Goal: Task Accomplishment & Management: Use online tool/utility

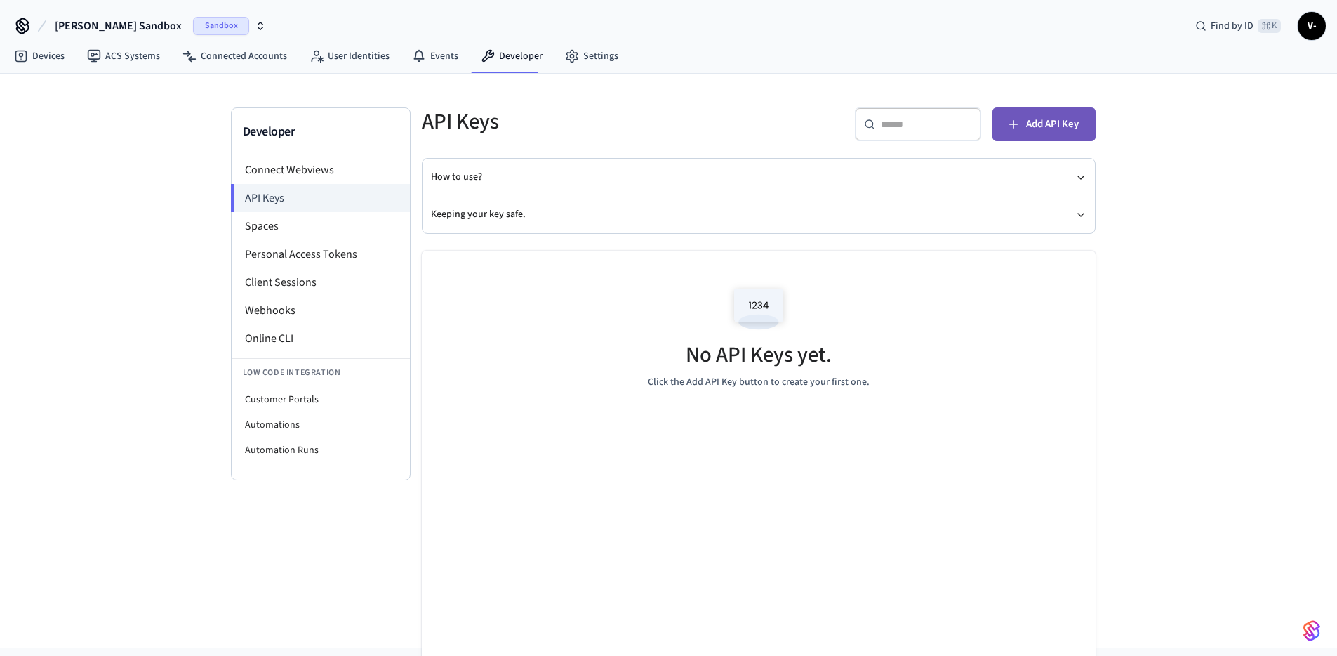
click at [1045, 121] on span "Add API Key" at bounding box center [1052, 124] width 53 height 18
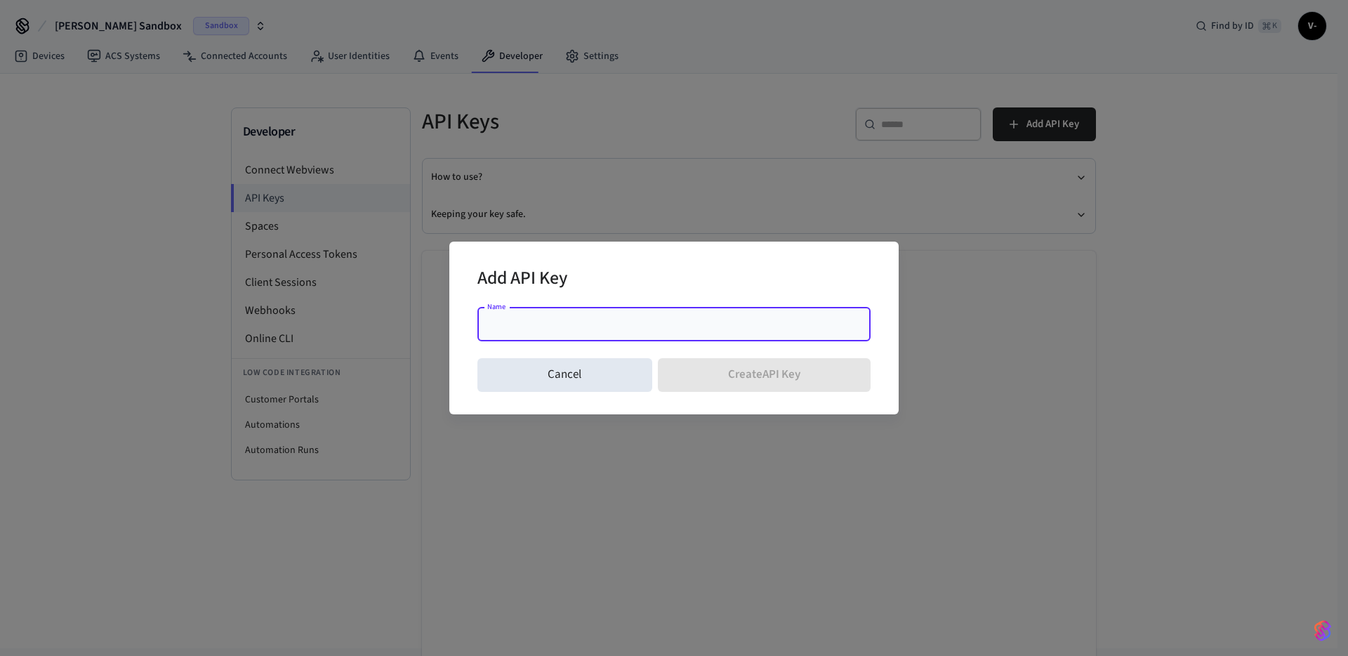
click at [554, 322] on input "Name" at bounding box center [674, 324] width 376 height 14
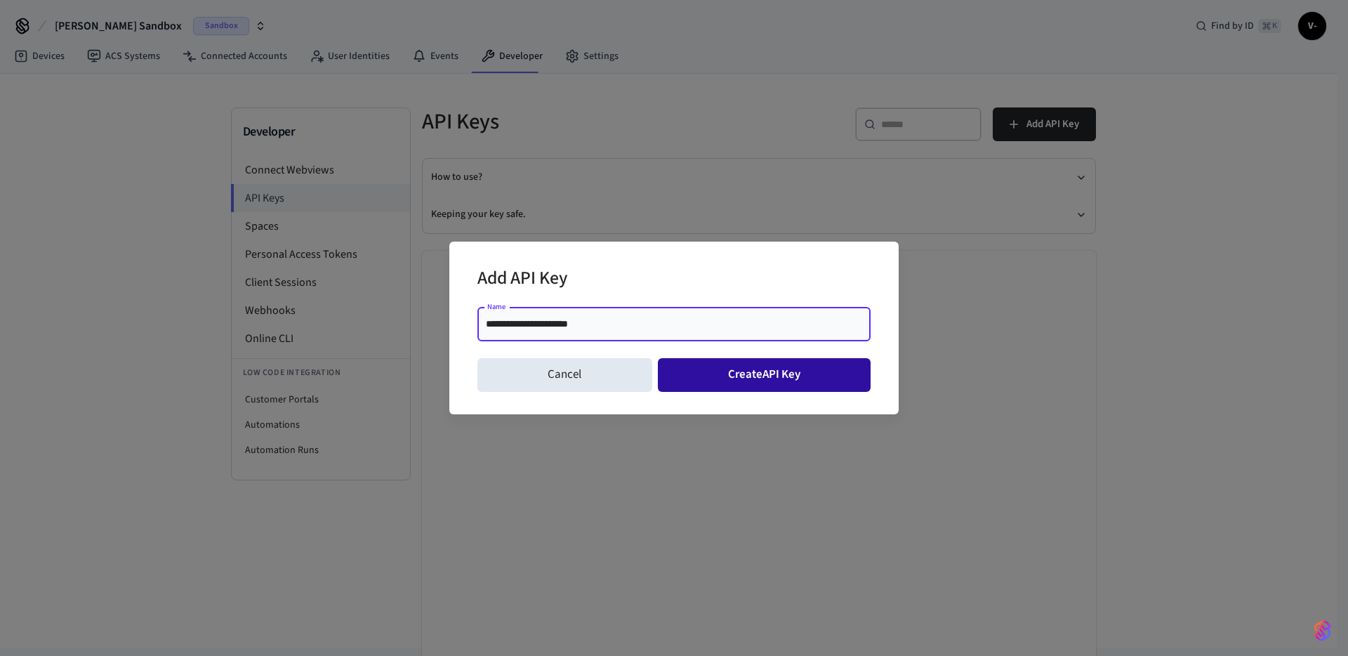
type input "**********"
click at [827, 374] on button "Create API Key" at bounding box center [764, 375] width 213 height 34
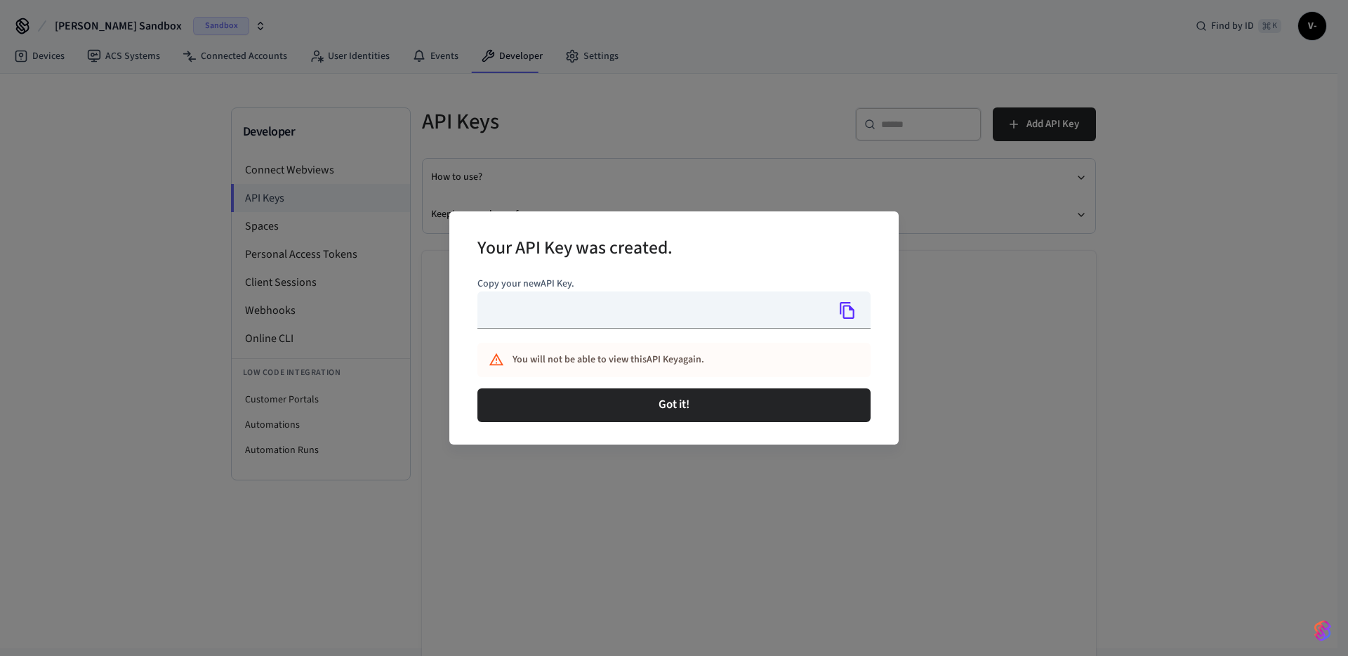
type input "**********"
click at [852, 314] on icon "Copy" at bounding box center [847, 310] width 18 height 18
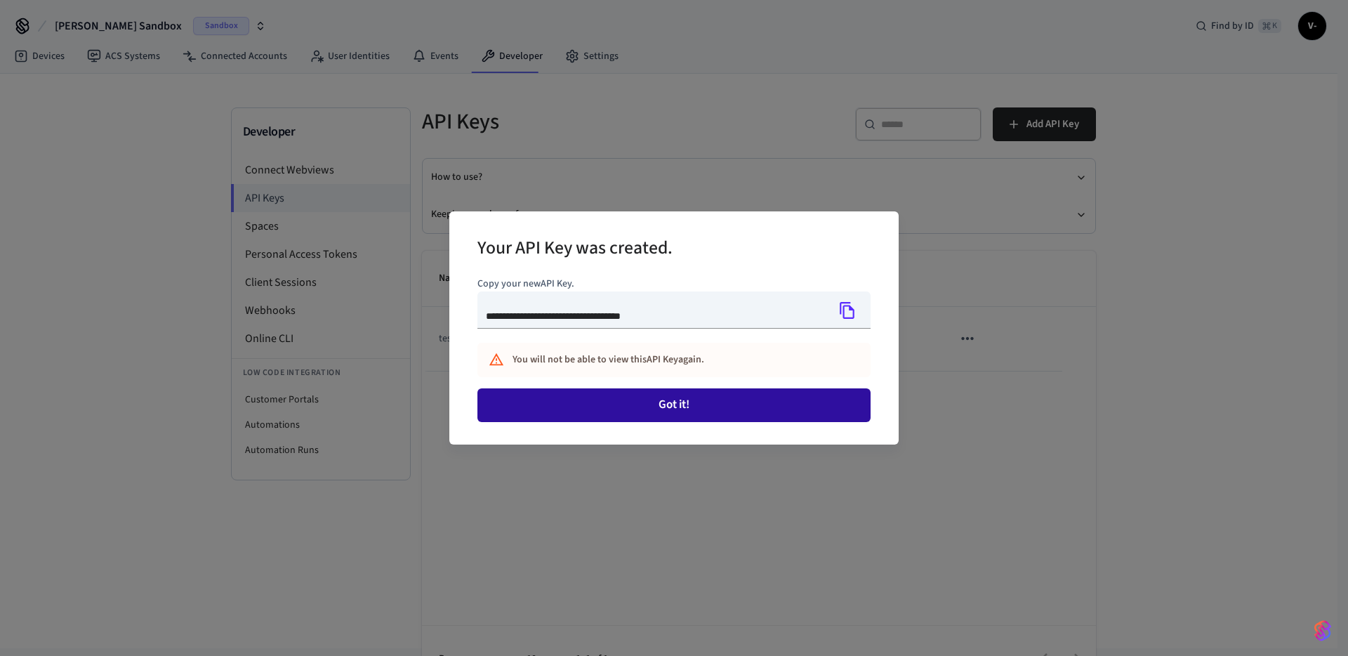
click at [787, 402] on button "Got it!" at bounding box center [673, 405] width 393 height 34
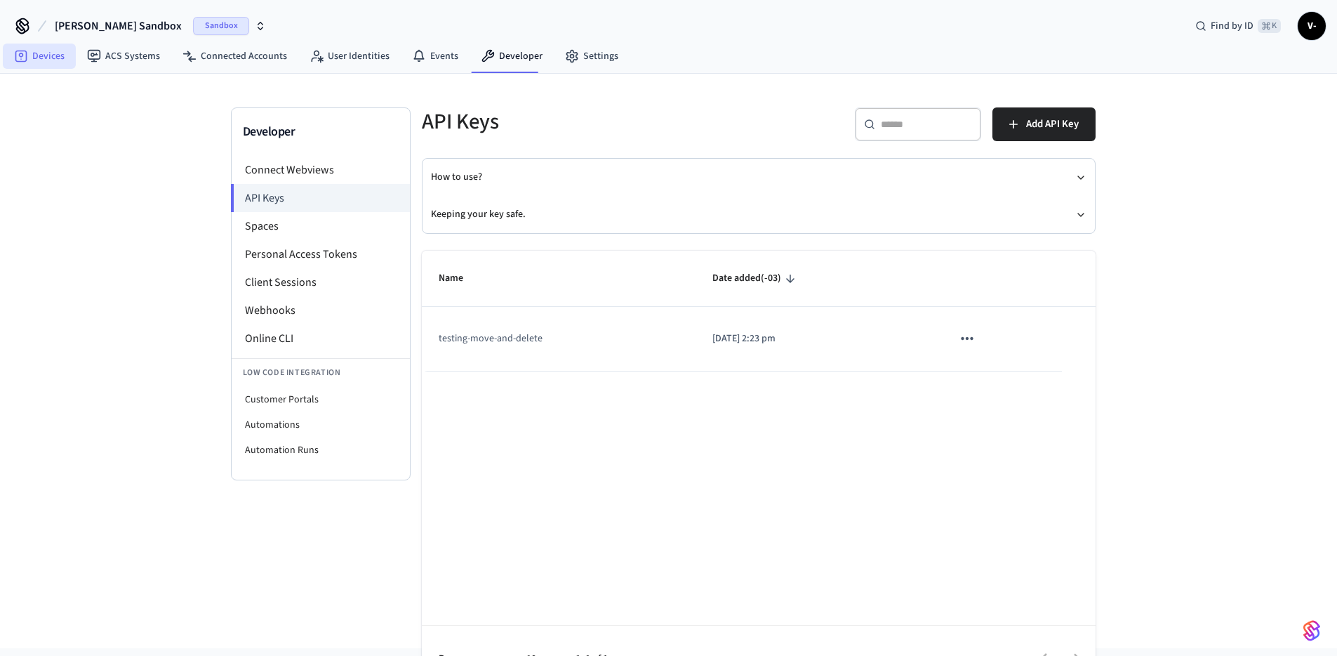
click at [39, 60] on link "Devices" at bounding box center [39, 56] width 73 height 25
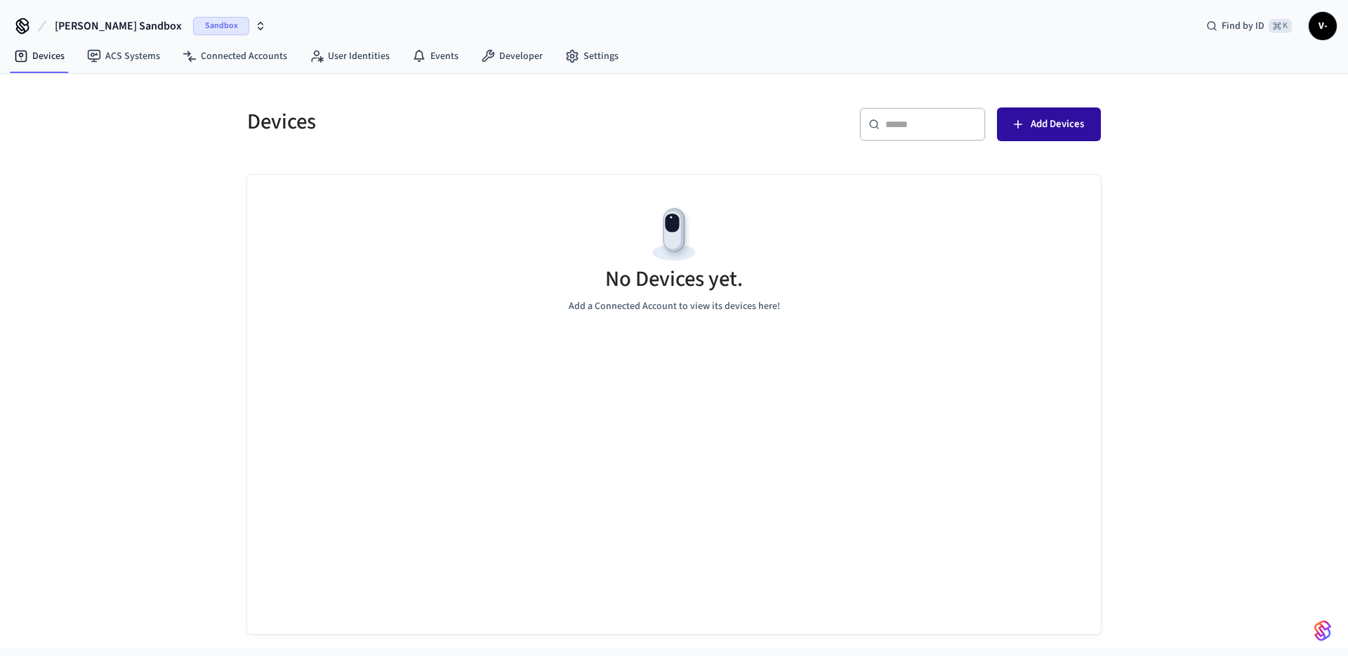
click at [1052, 133] on span "Add Devices" at bounding box center [1057, 124] width 53 height 18
click at [215, 25] on span "Sandbox" at bounding box center [221, 26] width 56 height 18
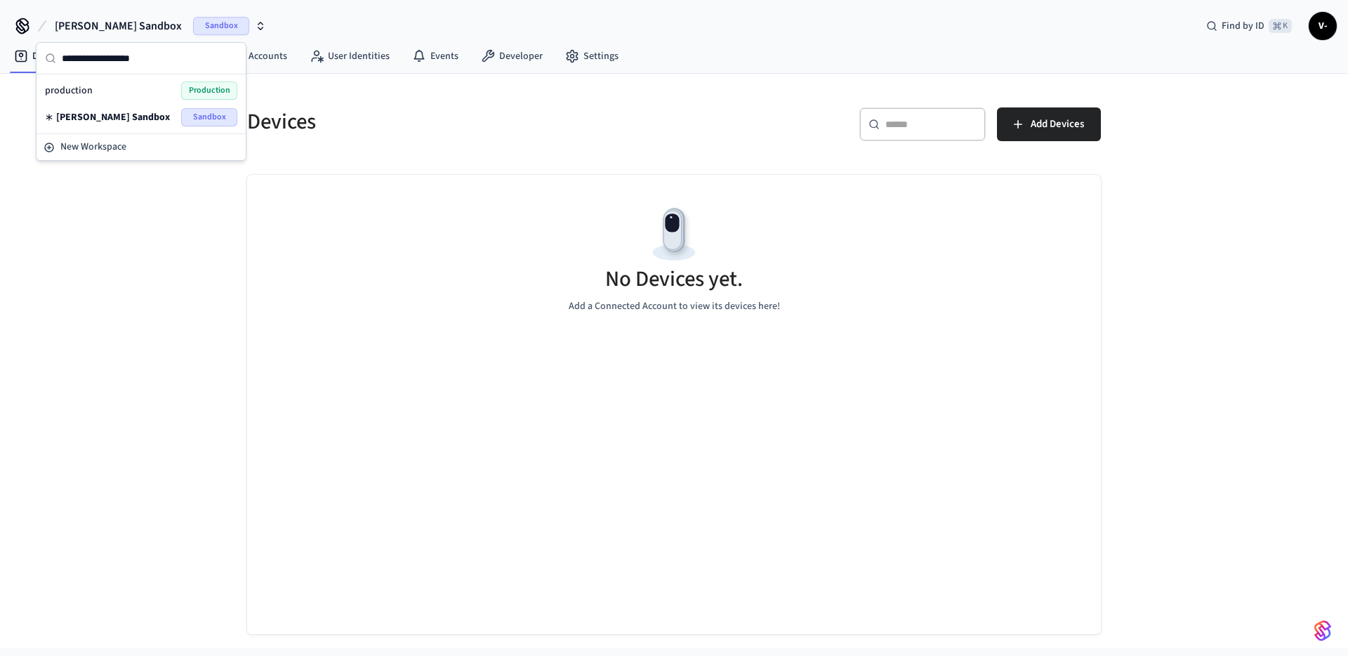
click at [170, 86] on div "production Production" at bounding box center [141, 90] width 192 height 18
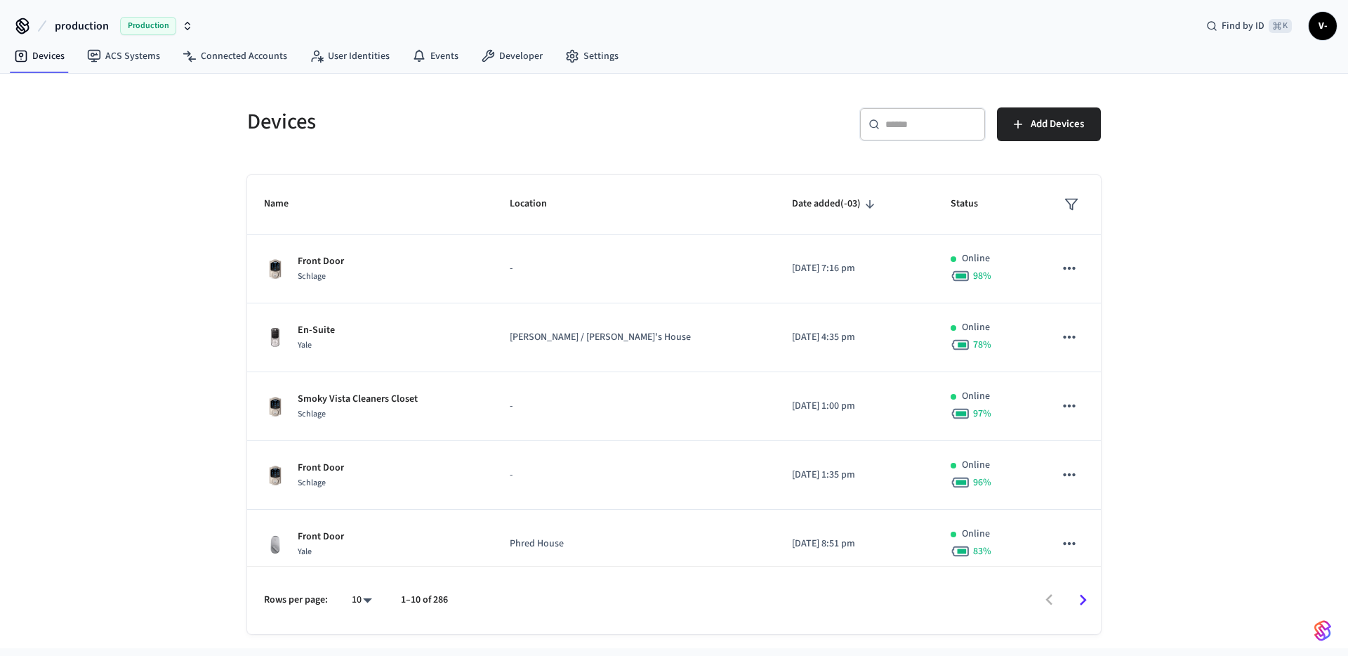
click at [138, 27] on span "Production" at bounding box center [148, 26] width 56 height 18
click at [78, 113] on span "[PERSON_NAME] Sandbox" at bounding box center [72, 117] width 109 height 14
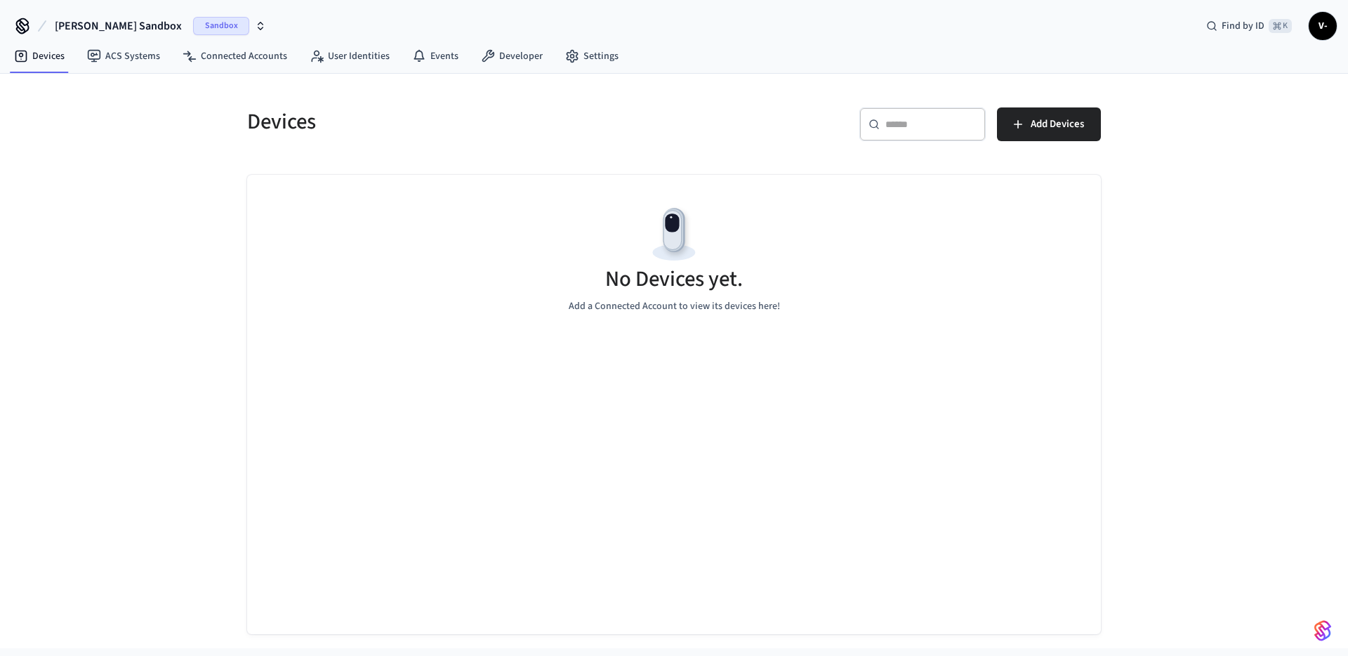
drag, startPoint x: 1032, startPoint y: 135, endPoint x: 1009, endPoint y: 145, distance: 24.8
click at [1032, 135] on button "Add Devices" at bounding box center [1049, 124] width 104 height 34
click at [1034, 126] on span "Add Devices" at bounding box center [1057, 124] width 53 height 18
click at [1052, 133] on button "Add Devices" at bounding box center [1049, 124] width 104 height 34
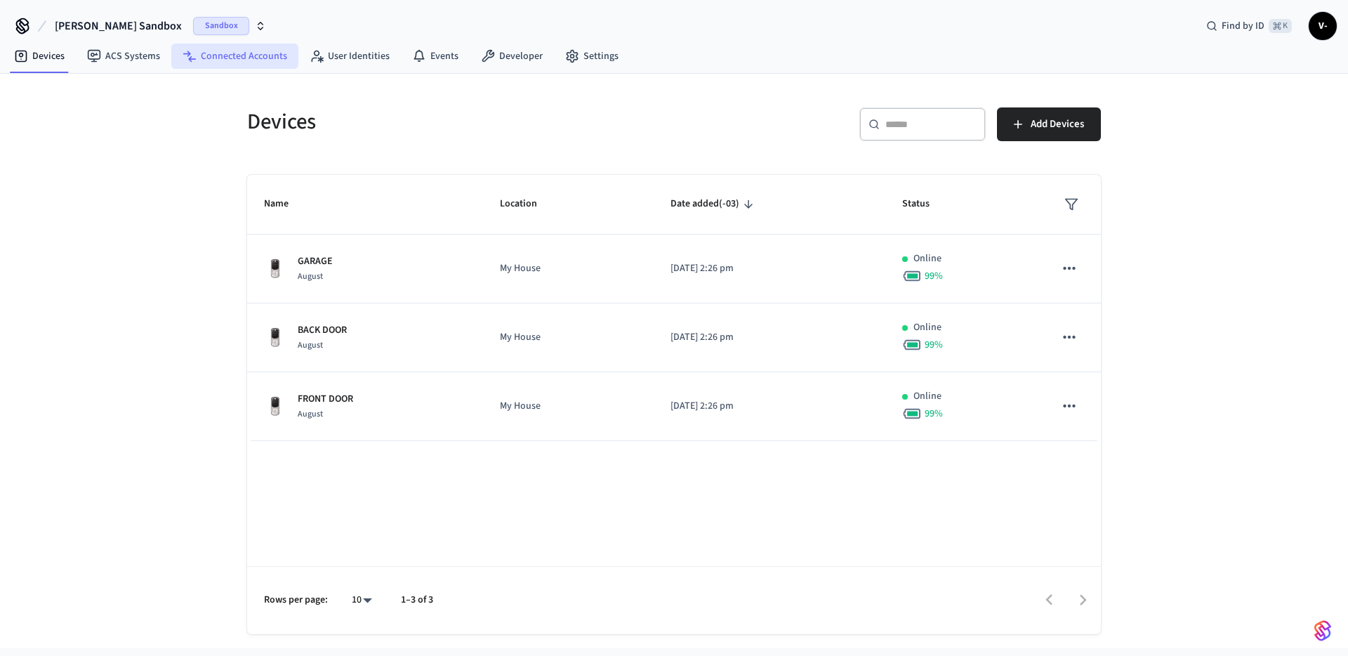
click at [216, 61] on link "Connected Accounts" at bounding box center [234, 56] width 127 height 25
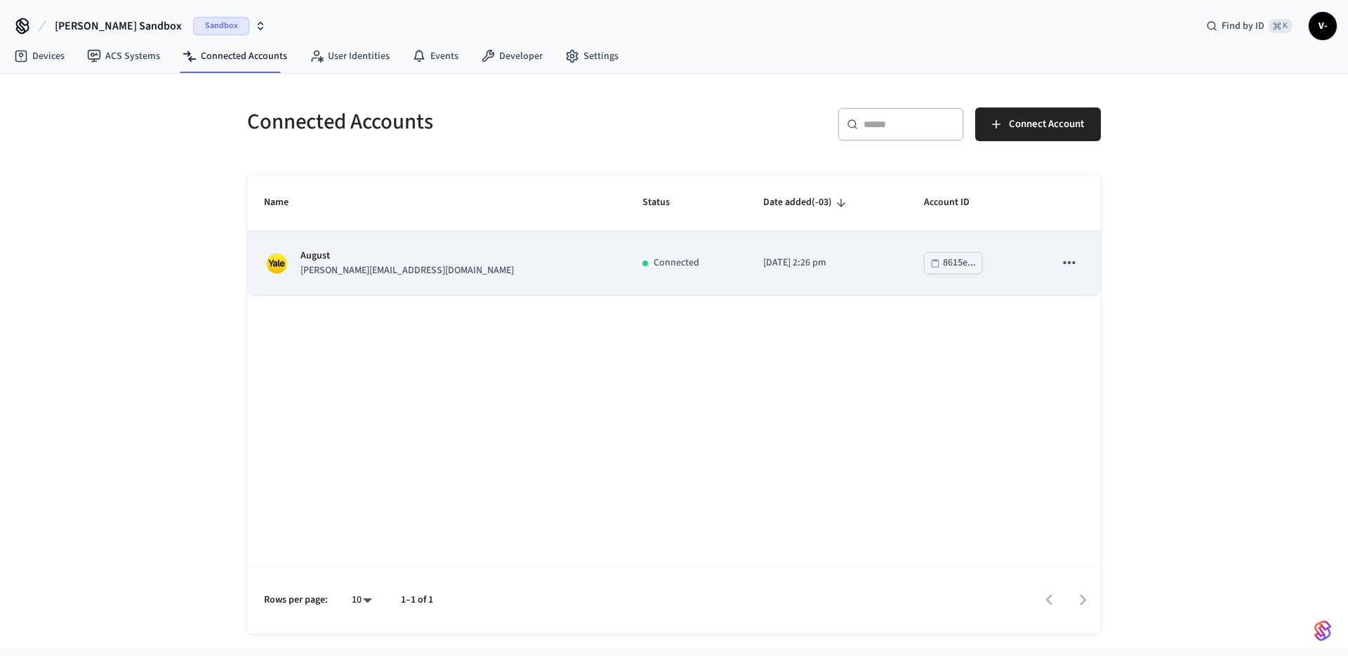
click at [397, 285] on td "August jane@example.com" at bounding box center [436, 263] width 378 height 64
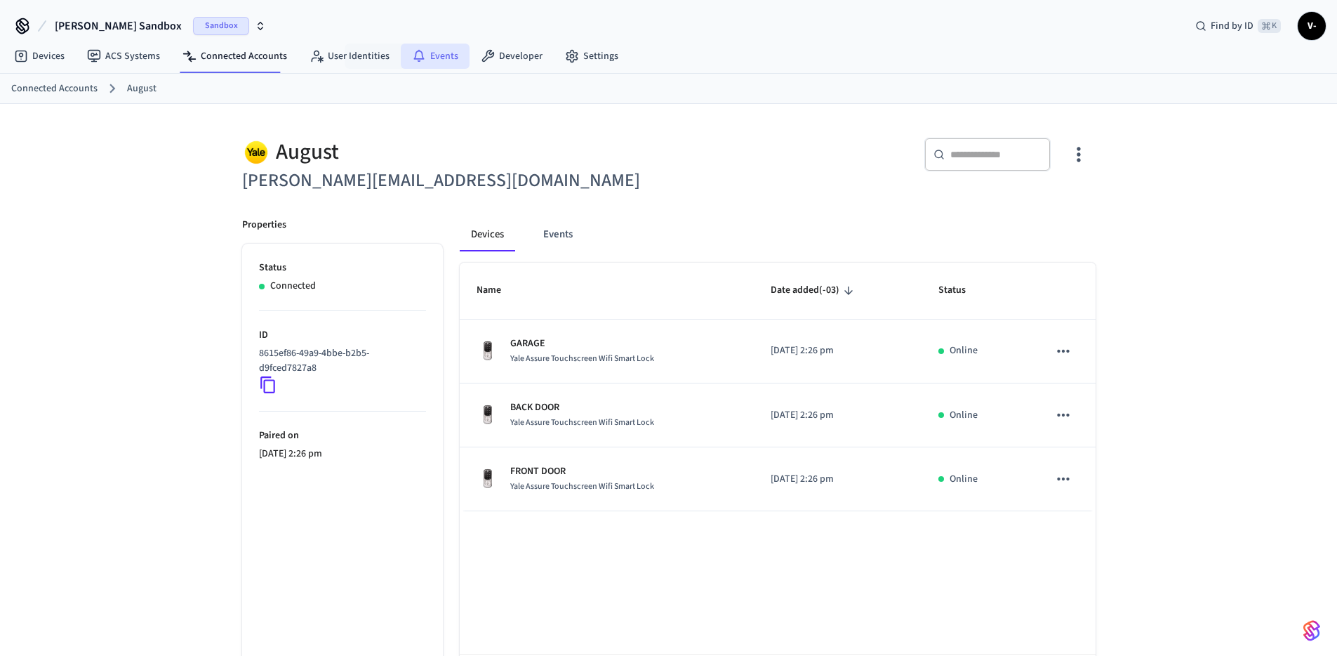
click at [427, 56] on link "Events" at bounding box center [435, 56] width 69 height 25
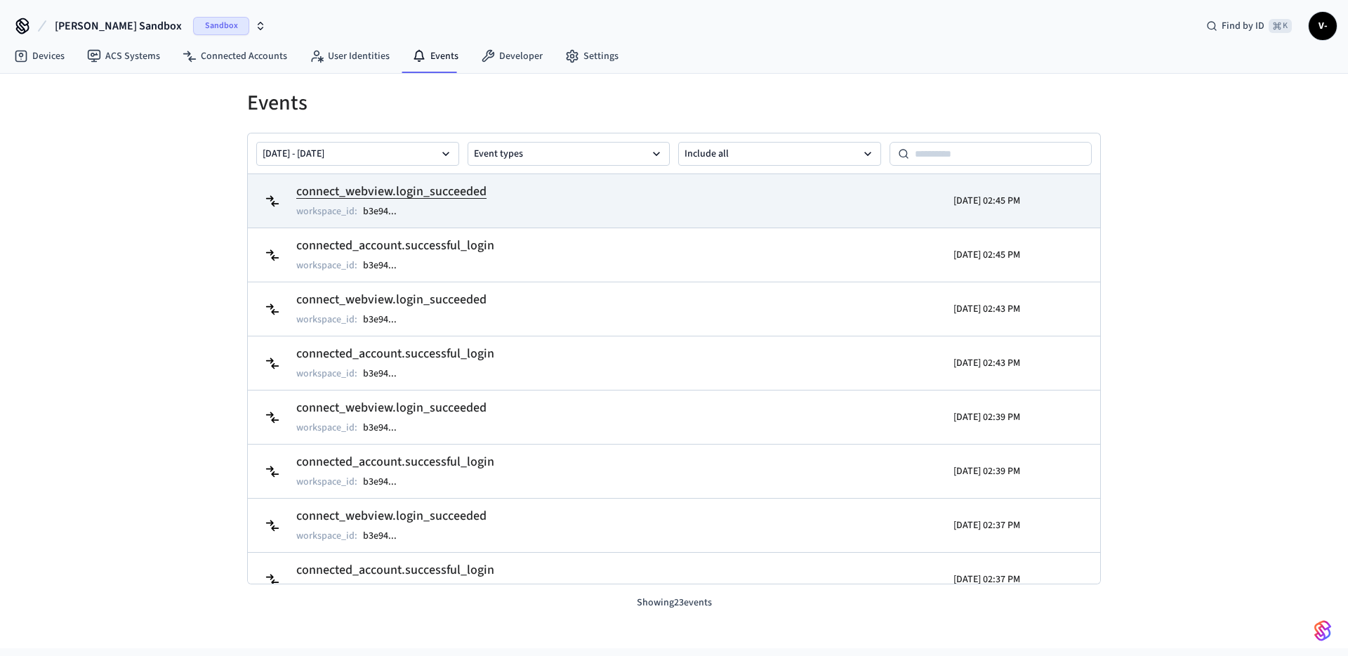
click at [446, 216] on div "workspace_id : b3e94 ..." at bounding box center [391, 211] width 190 height 17
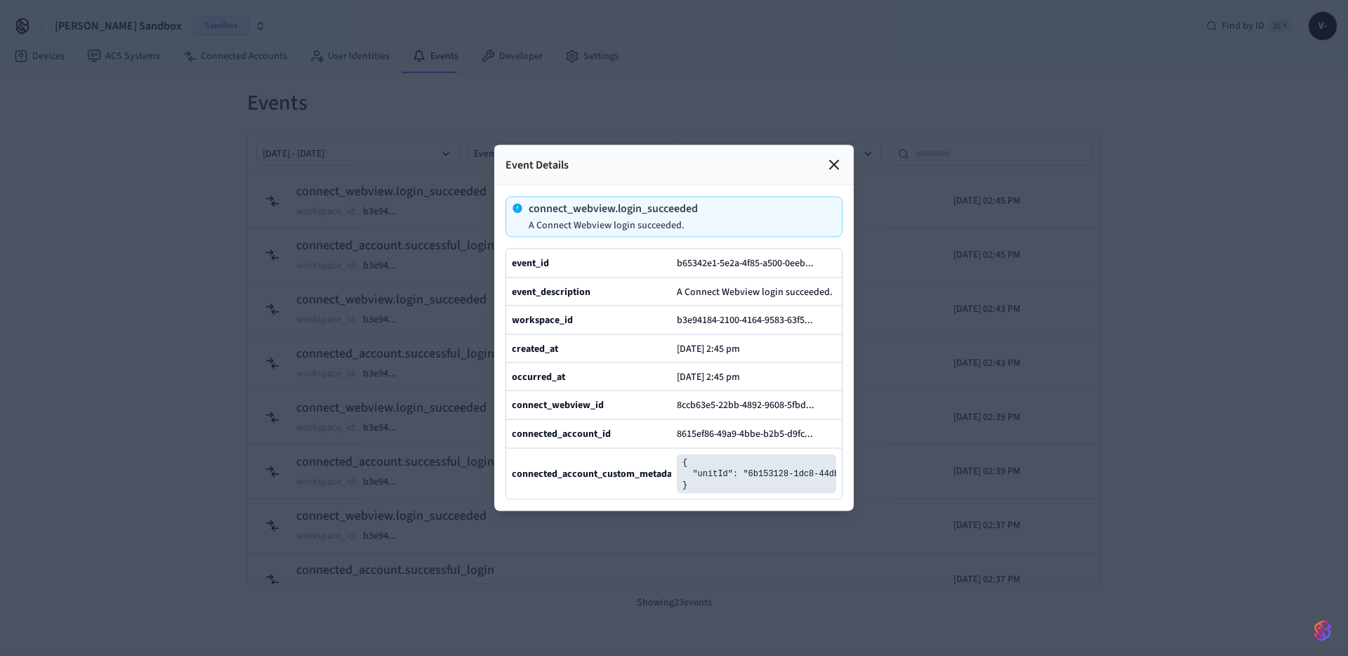
click at [827, 157] on icon at bounding box center [834, 165] width 17 height 17
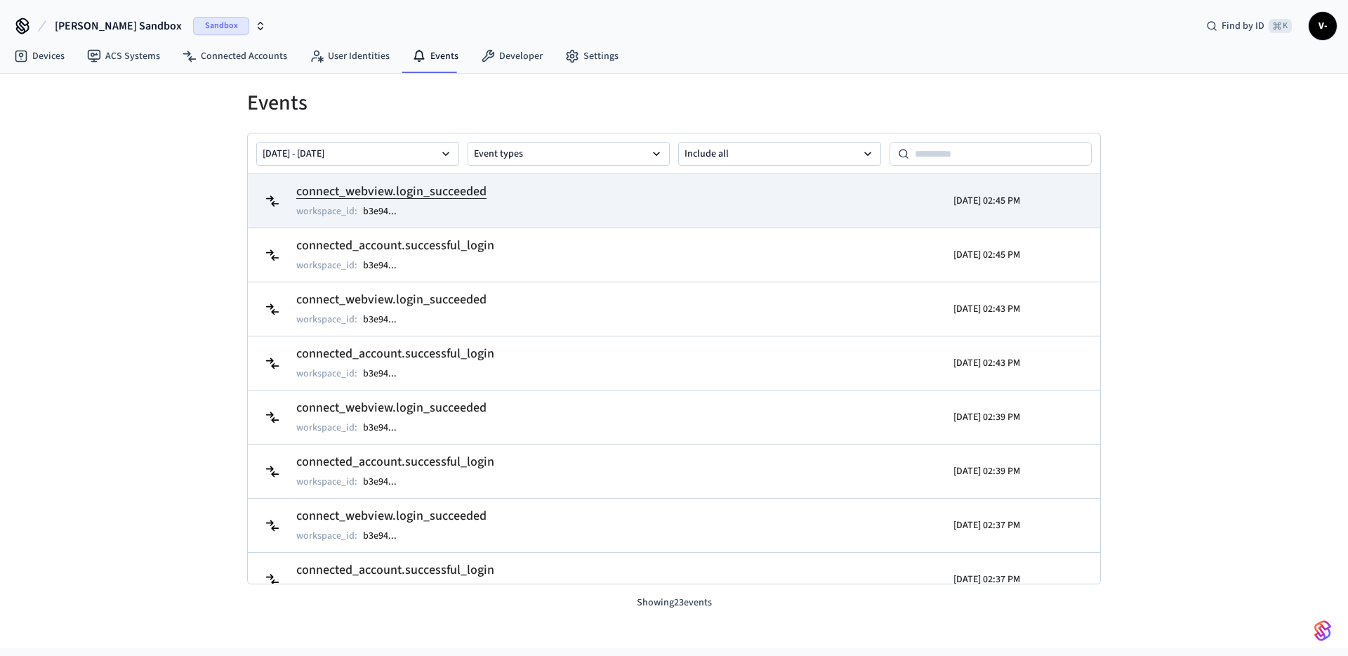
click at [729, 204] on td "connect_webview.login_succeeded workspace_id : b3e94 ..." at bounding box center [535, 200] width 553 height 39
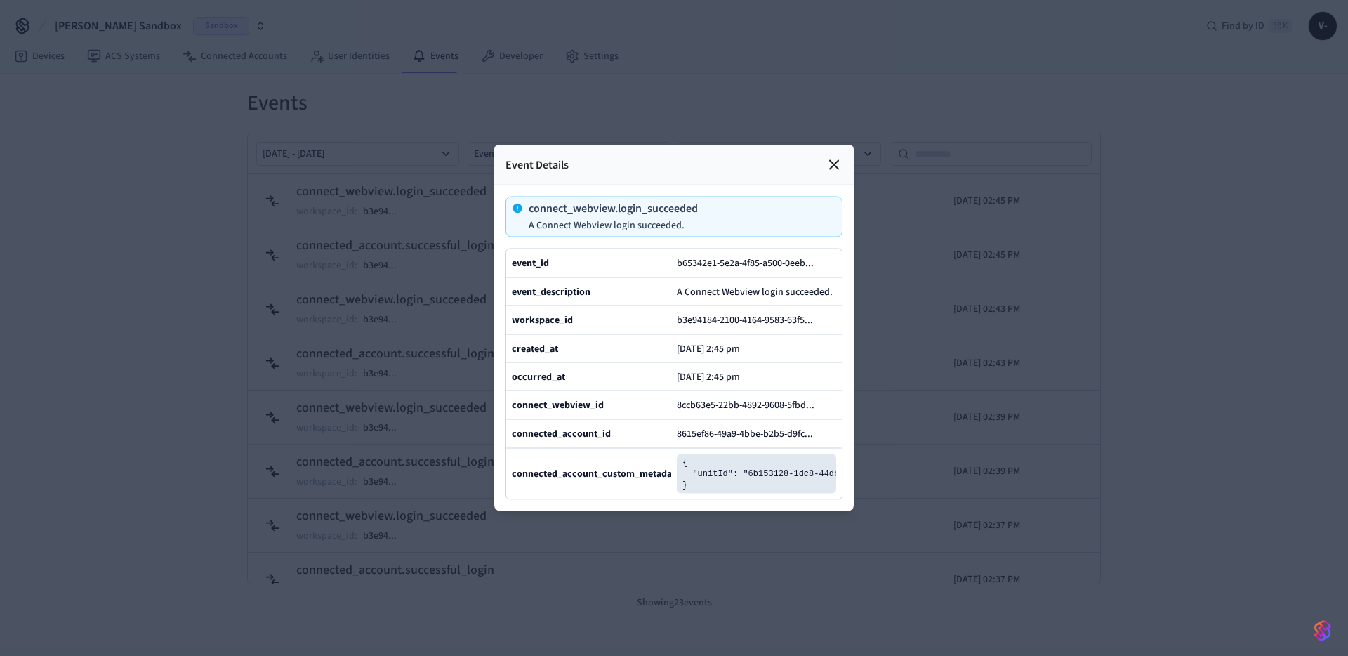
click at [837, 161] on icon at bounding box center [834, 165] width 8 height 8
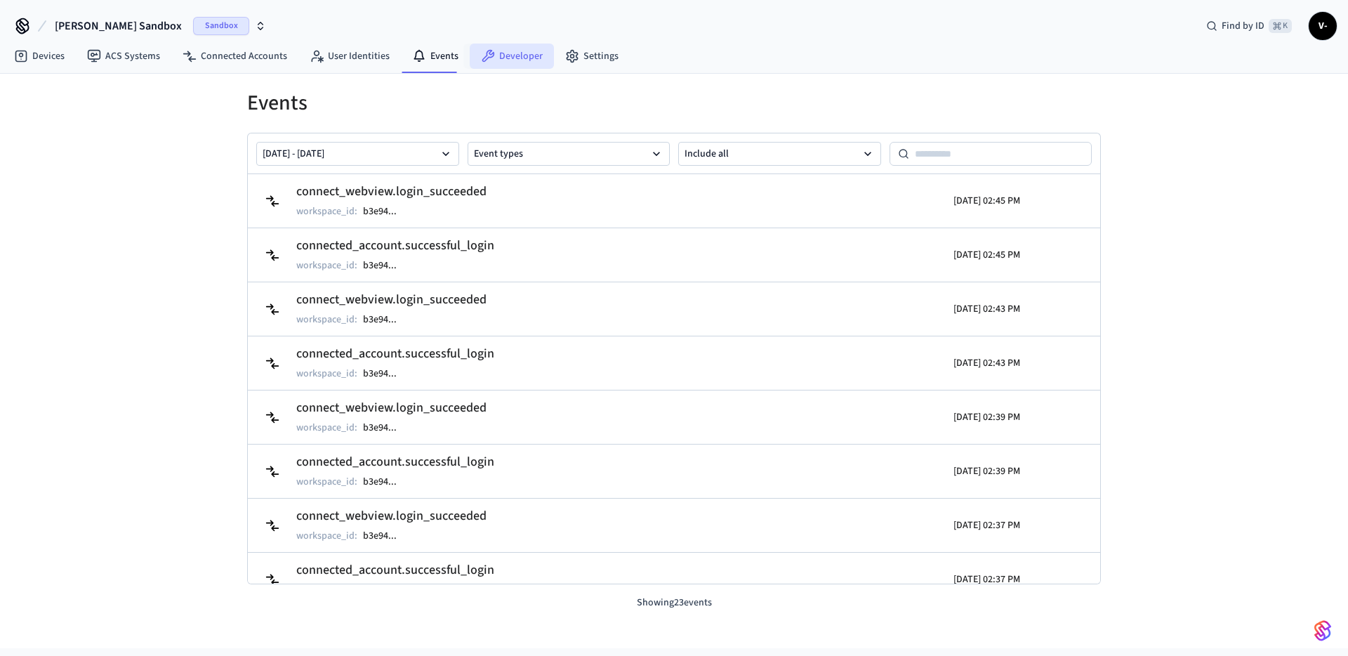
click at [532, 59] on link "Developer" at bounding box center [512, 56] width 84 height 25
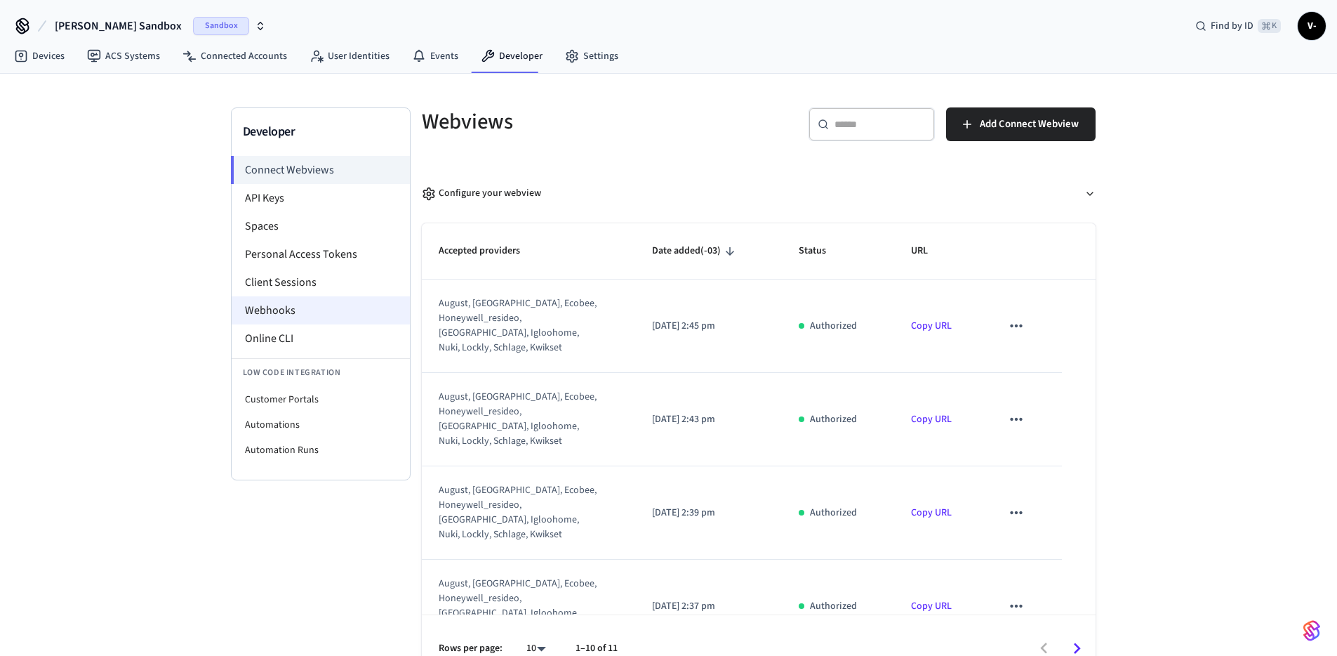
click at [340, 314] on li "Webhooks" at bounding box center [321, 310] width 178 height 28
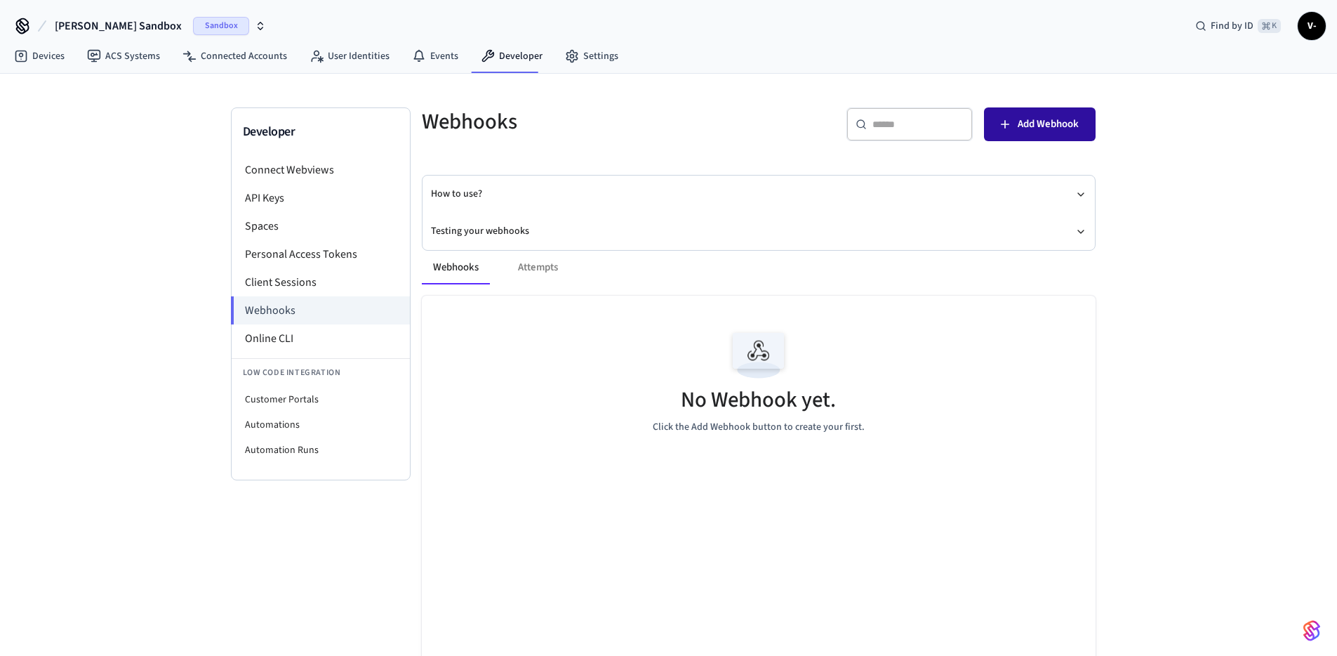
click at [1085, 130] on button "Add Webhook" at bounding box center [1040, 124] width 112 height 34
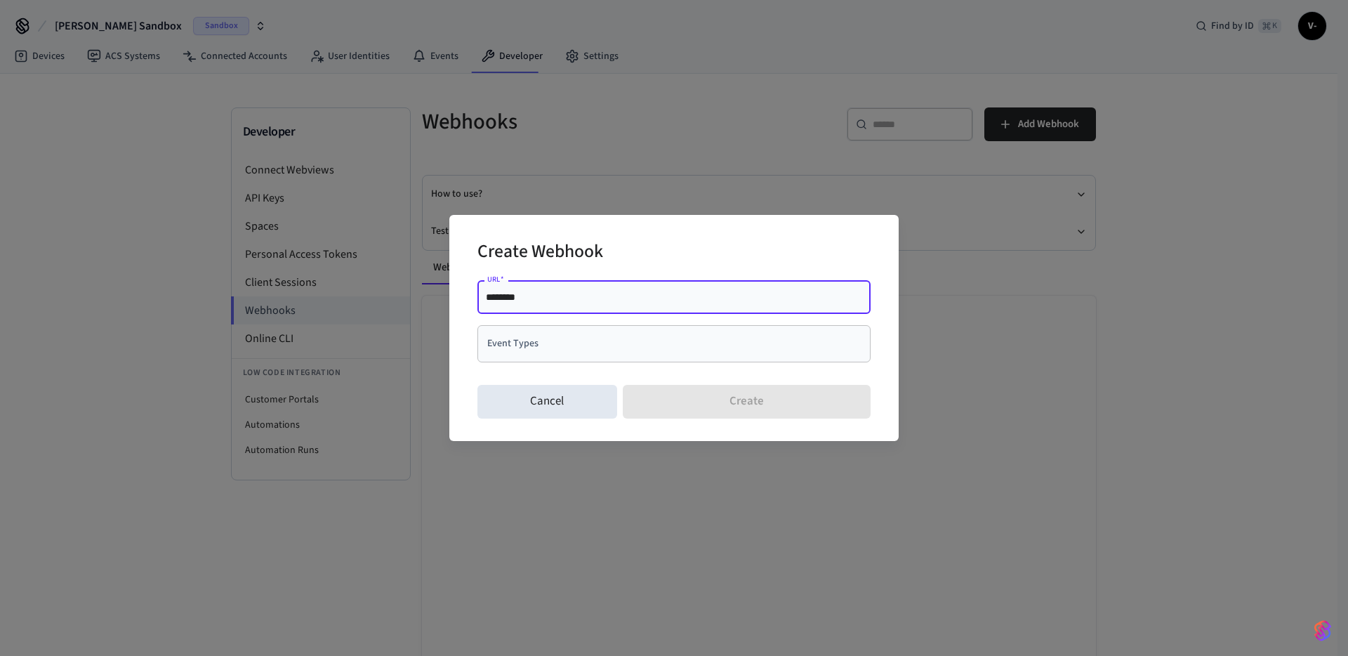
click at [537, 350] on input "Event Types" at bounding box center [663, 343] width 359 height 25
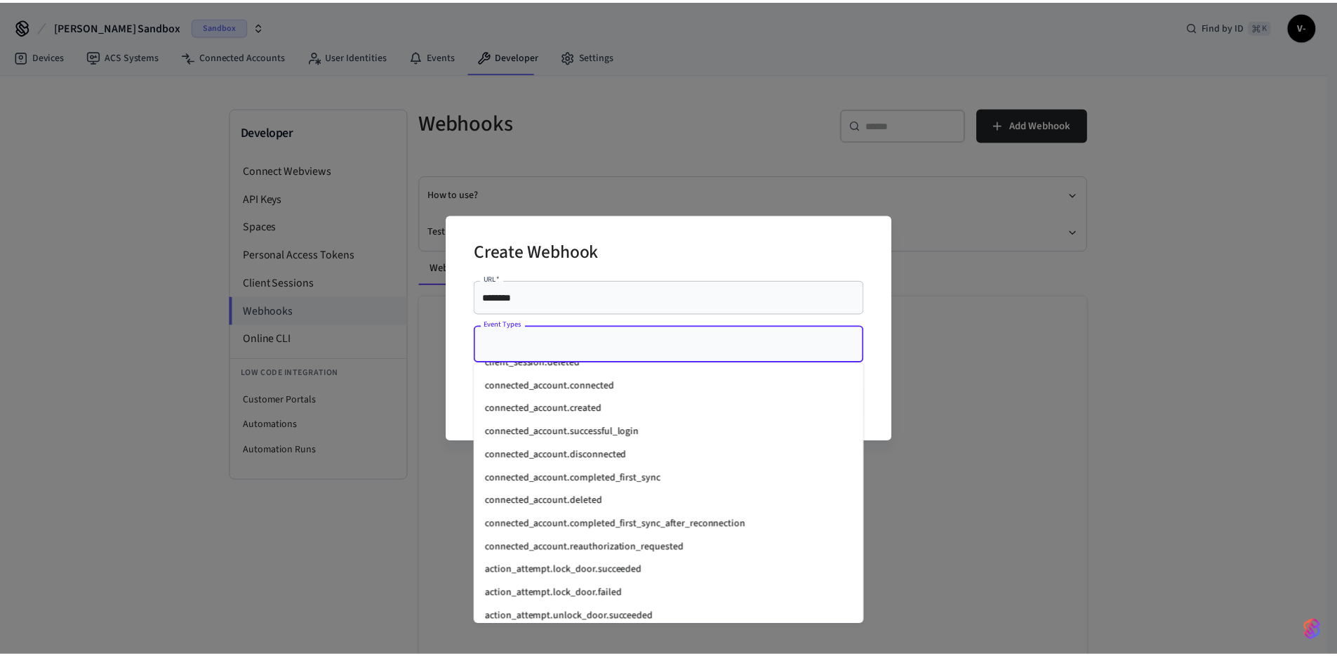
scroll to position [960, 0]
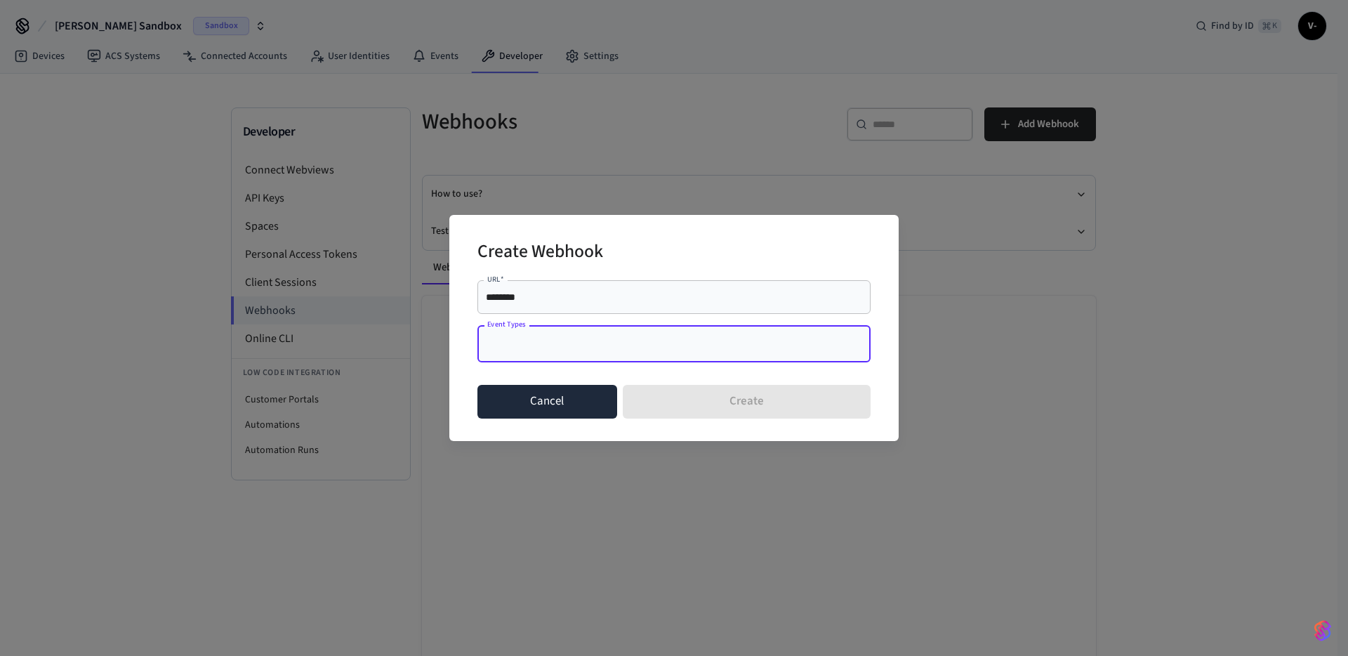
click at [545, 404] on button "Cancel" at bounding box center [547, 402] width 140 height 34
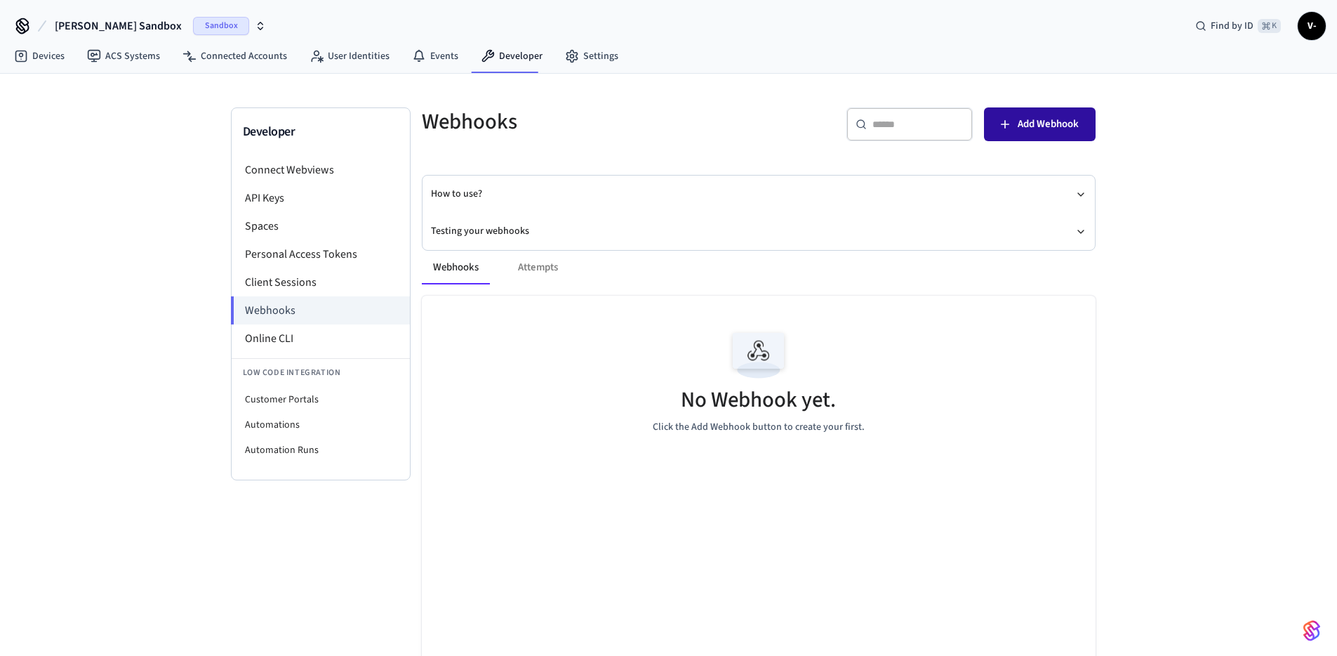
click at [1008, 128] on icon "button" at bounding box center [1005, 124] width 14 height 14
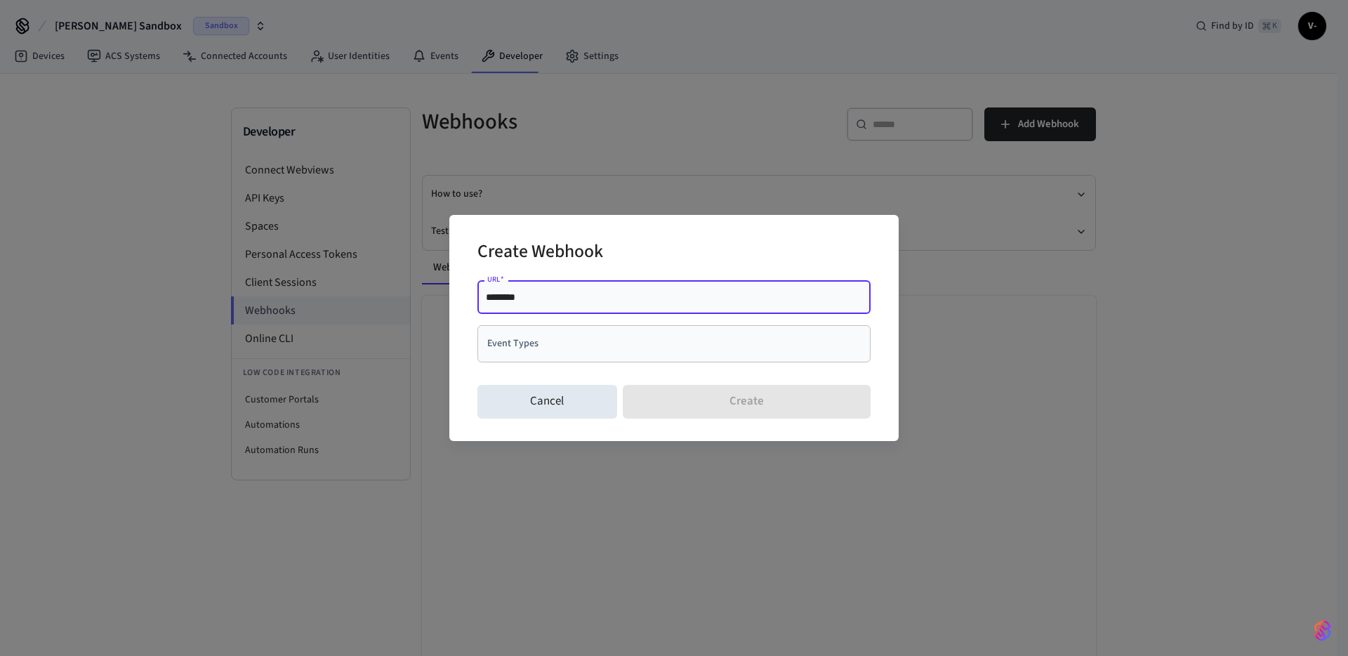
click at [562, 301] on input "********" at bounding box center [674, 297] width 376 height 14
type input "**********"
click at [572, 347] on input "Event Types" at bounding box center [663, 343] width 359 height 25
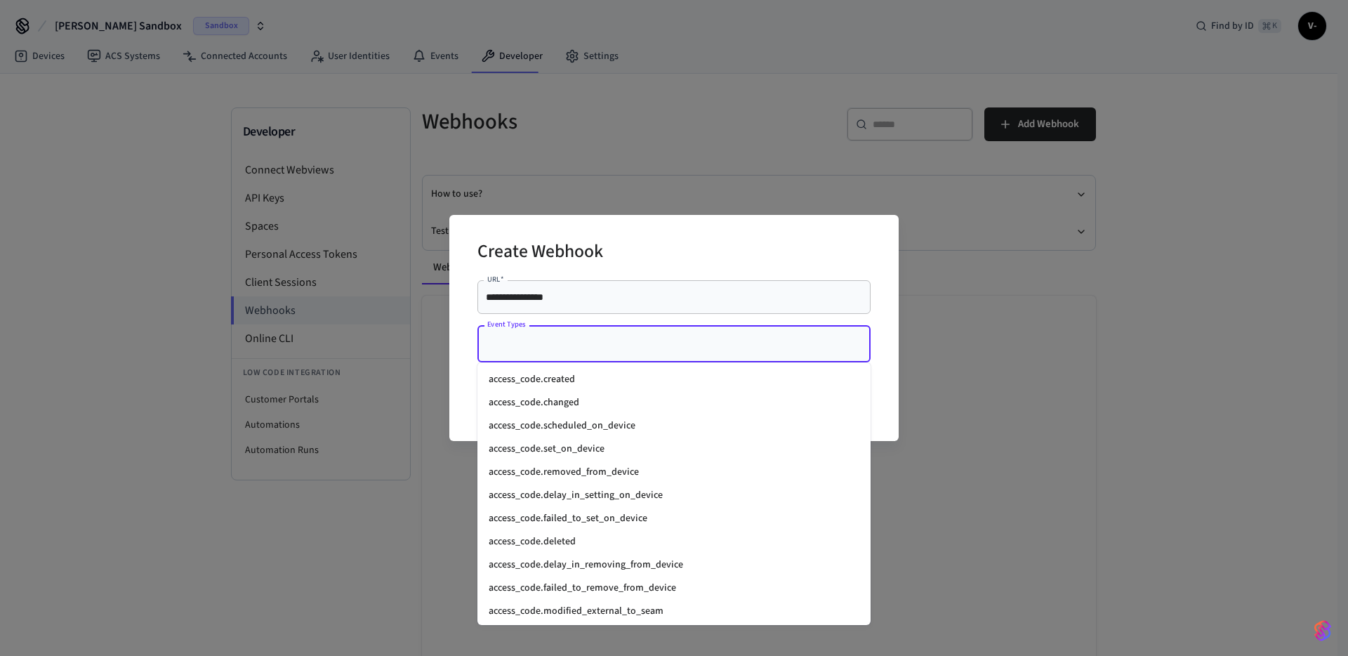
click at [550, 379] on li "access_code.created" at bounding box center [673, 379] width 393 height 23
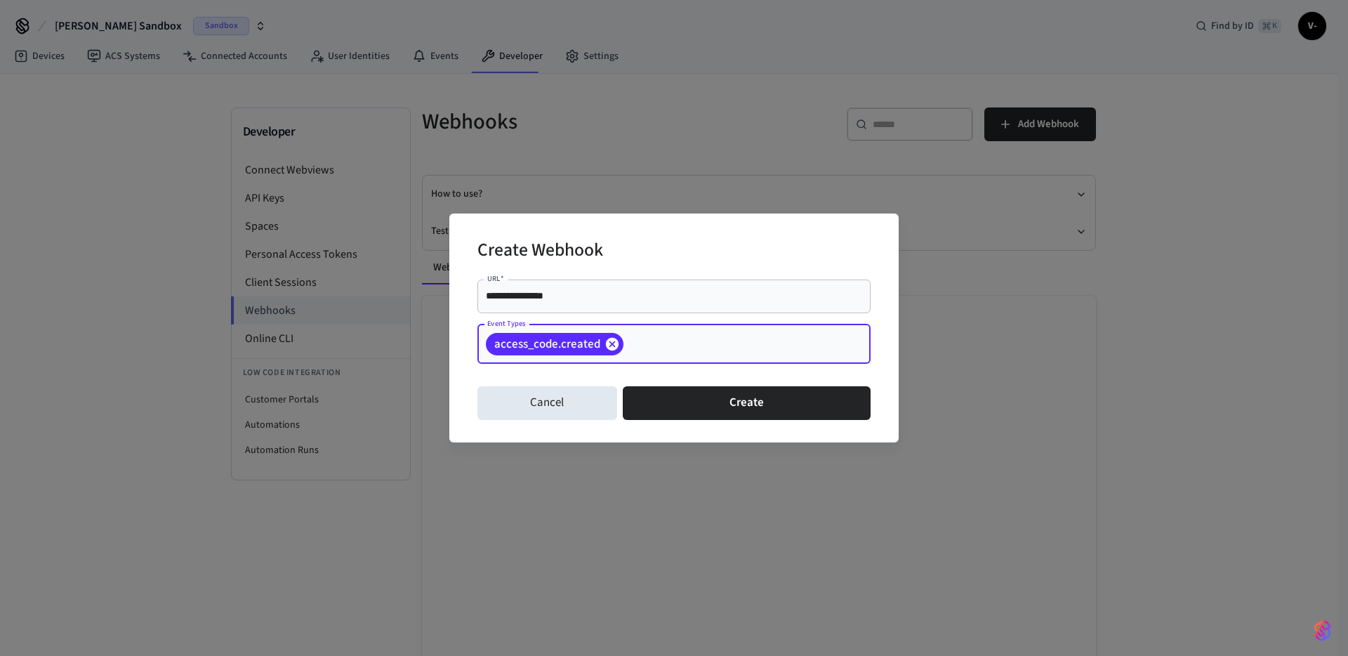
click at [608, 344] on icon at bounding box center [612, 343] width 13 height 13
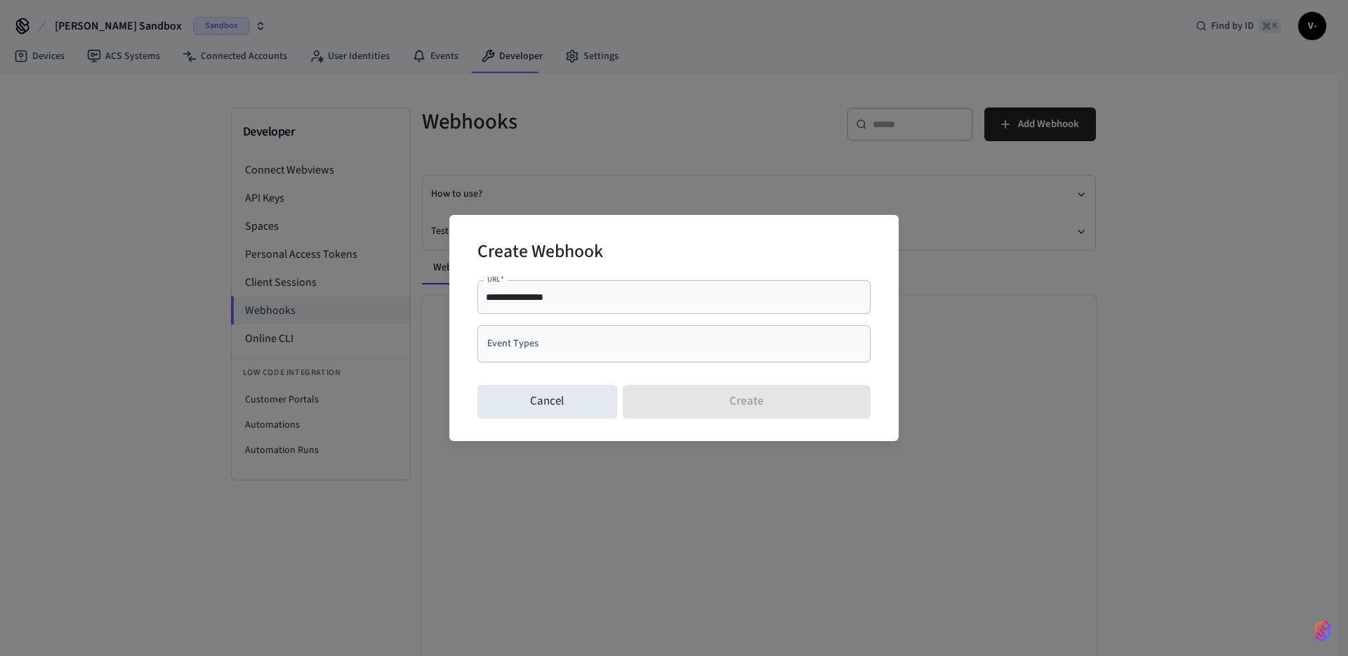
click at [408, 119] on div "**********" at bounding box center [674, 328] width 1348 height 656
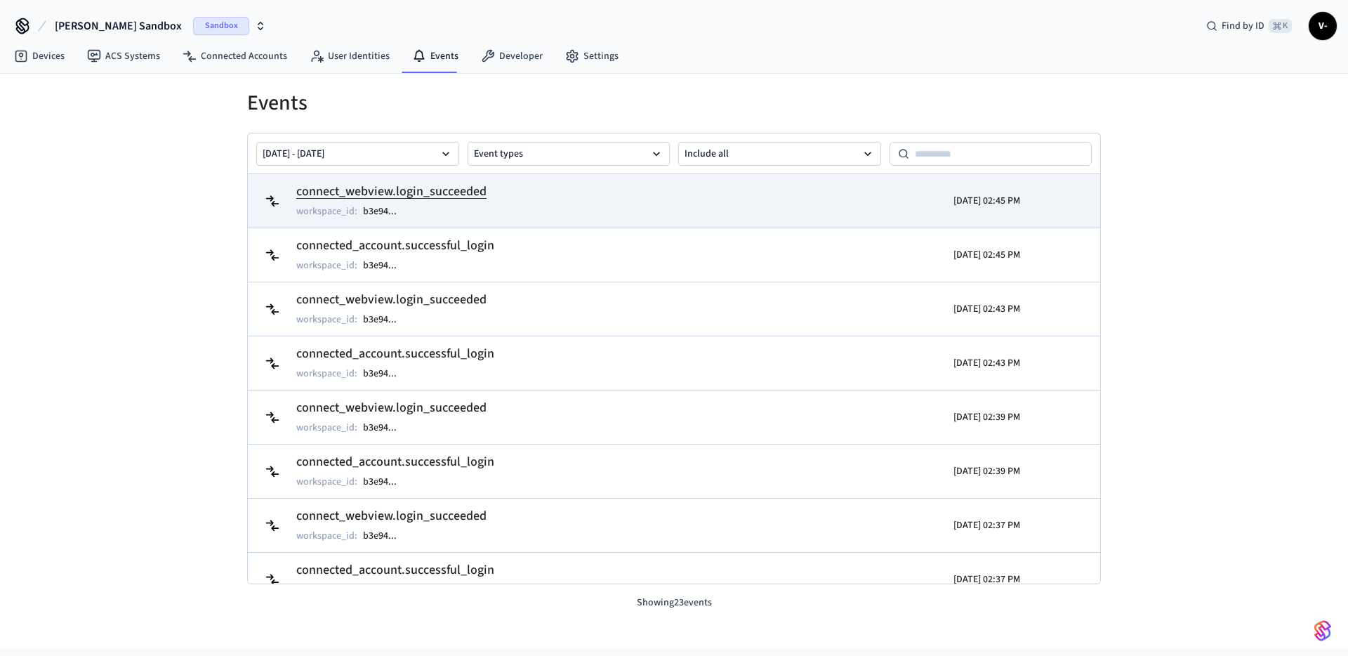
click at [546, 212] on td "connect_webview.login_succeeded workspace_id : b3e94 ..." at bounding box center [535, 200] width 553 height 39
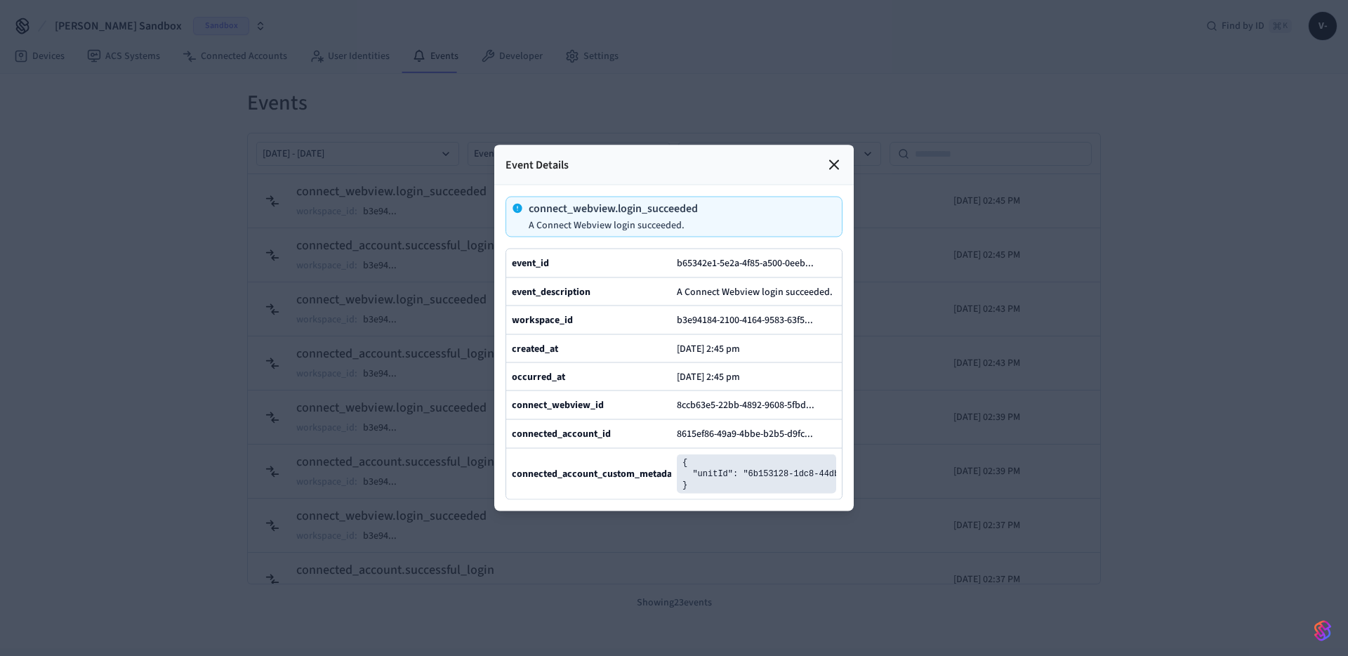
click at [539, 203] on p "connect_webview.login_succeeded" at bounding box center [613, 208] width 169 height 11
drag, startPoint x: 539, startPoint y: 175, endPoint x: 657, endPoint y: 177, distance: 117.9
click at [657, 203] on p "connect_webview.login_succeeded" at bounding box center [613, 208] width 169 height 11
copy p "connect_webview.login_succeeded"
click at [833, 161] on icon at bounding box center [834, 165] width 8 height 8
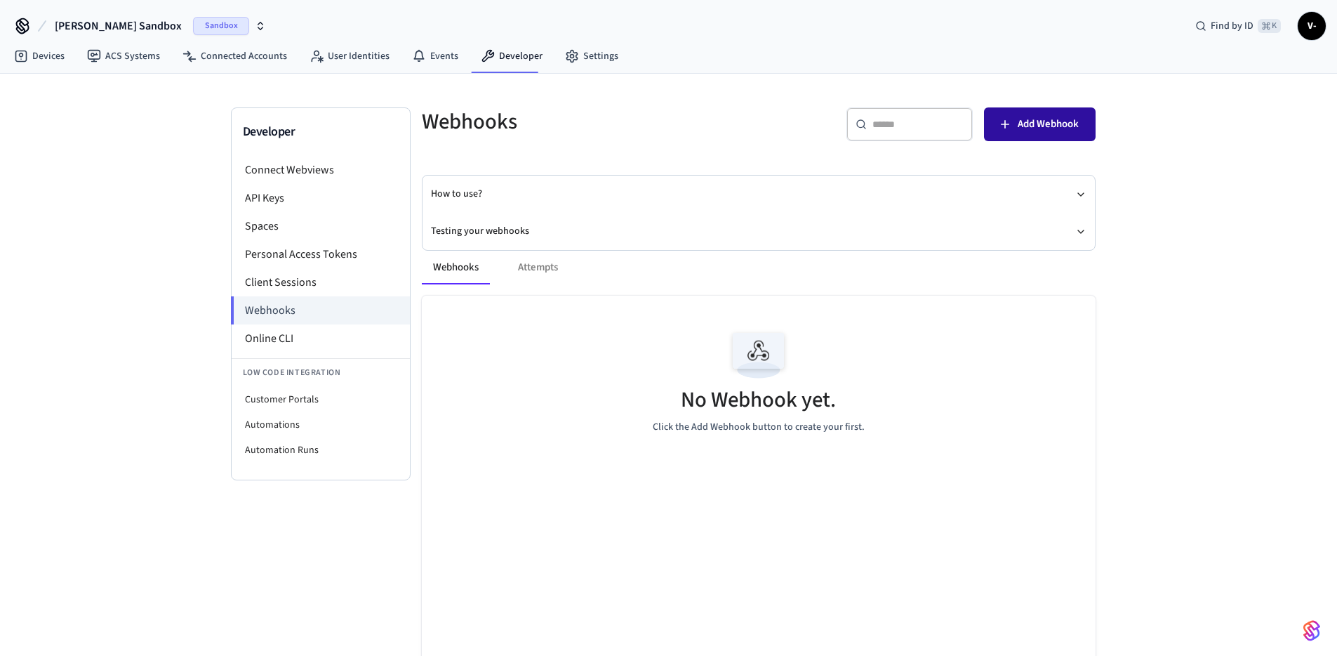
click at [1052, 121] on span "Add Webhook" at bounding box center [1048, 124] width 61 height 18
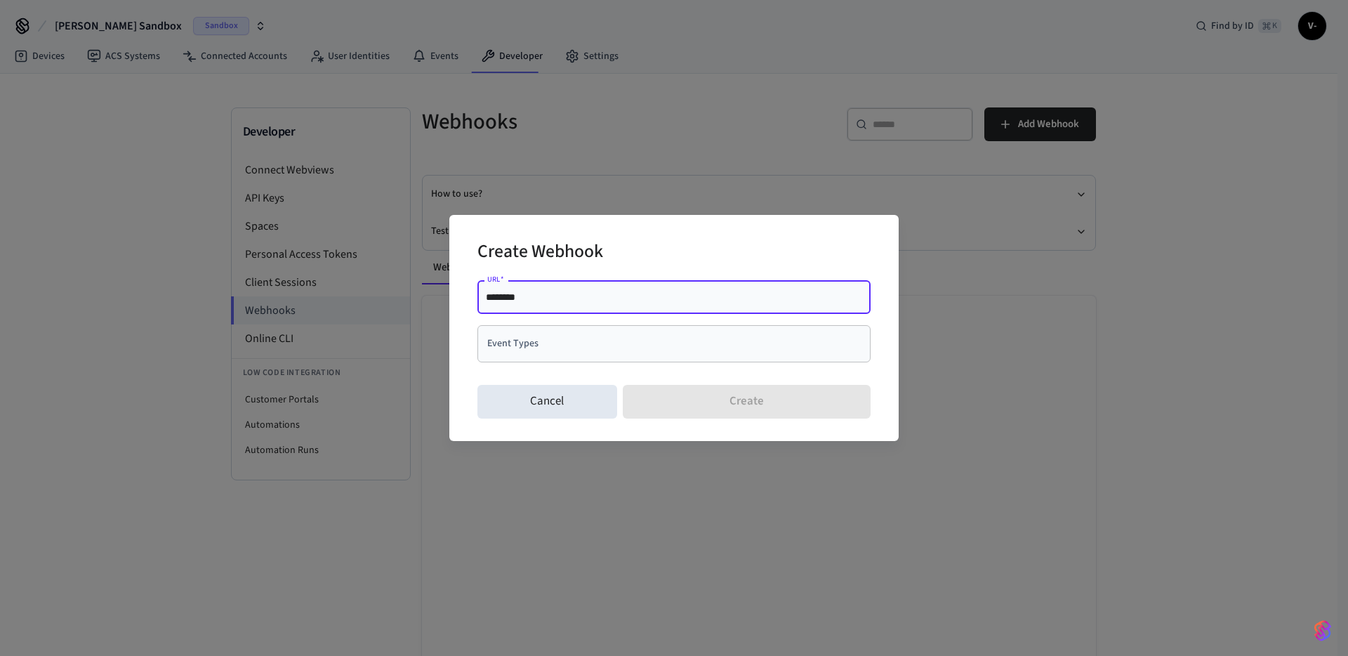
click at [537, 350] on input "Event Types" at bounding box center [663, 343] width 359 height 25
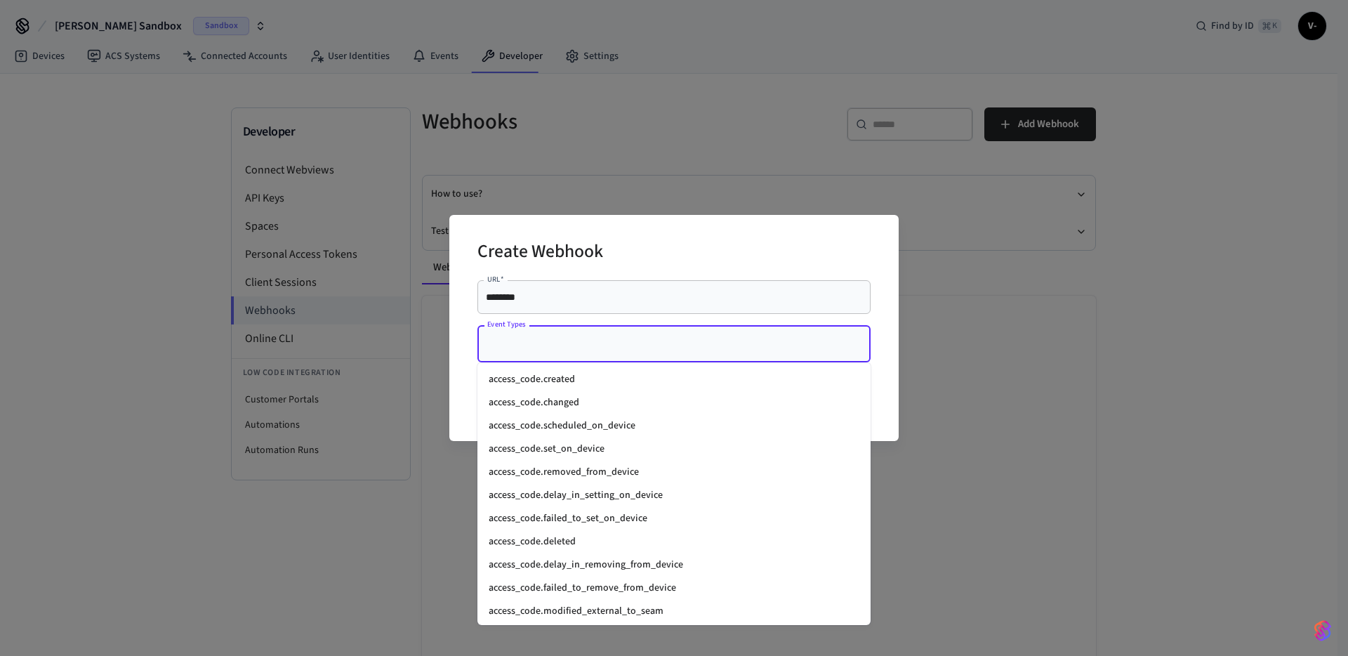
paste input "**********"
type input "**********"
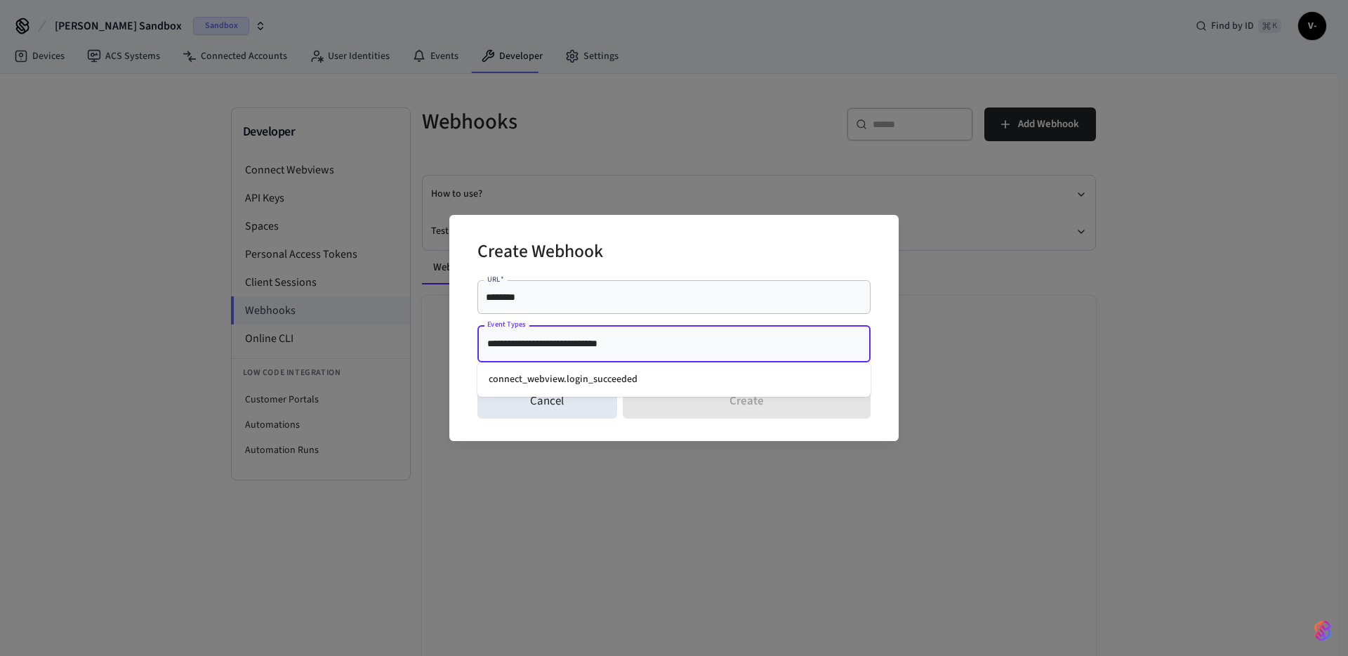
click at [551, 369] on li "connect_webview.login_succeeded" at bounding box center [673, 379] width 393 height 23
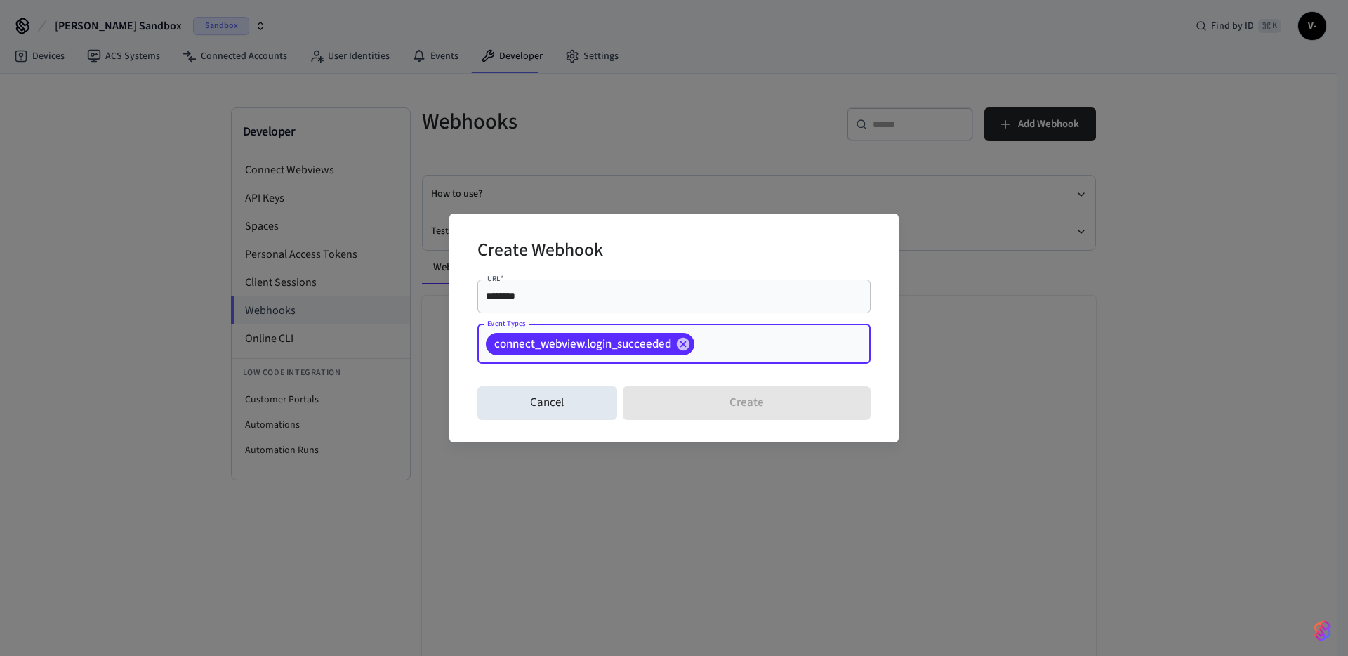
click at [557, 289] on input "********" at bounding box center [674, 296] width 376 height 14
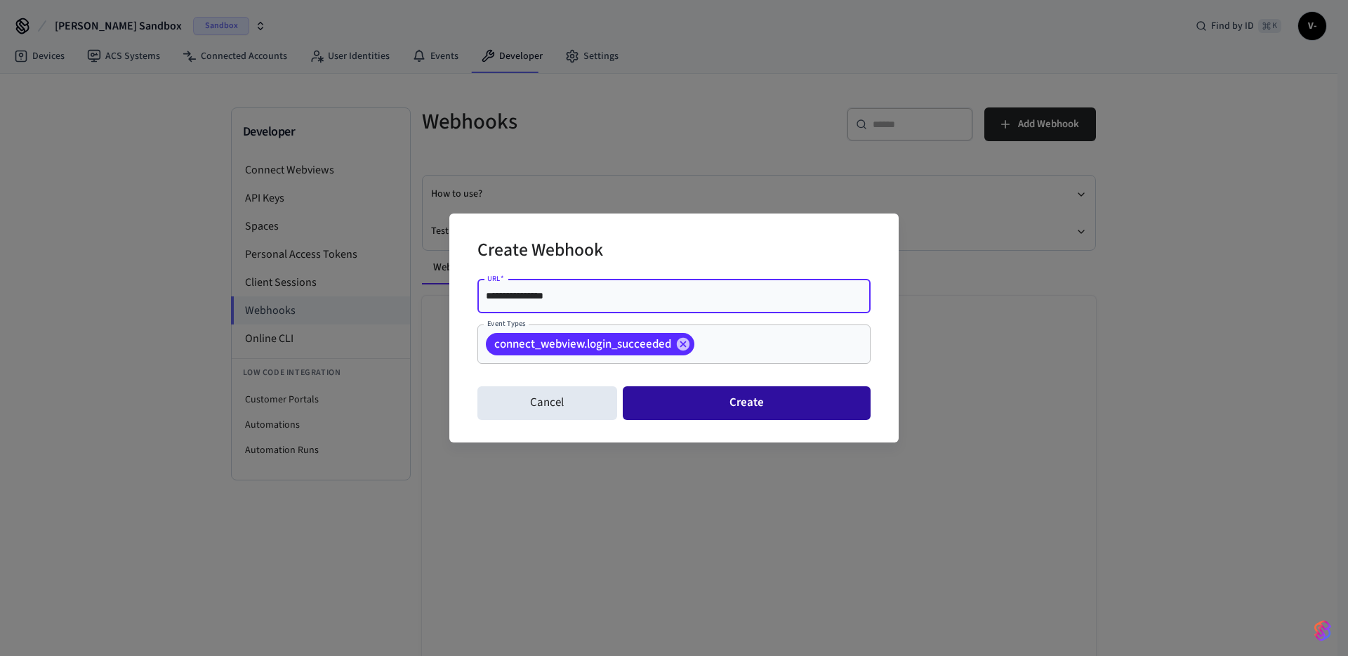
type input "**********"
click at [746, 397] on button "Create" at bounding box center [747, 403] width 248 height 34
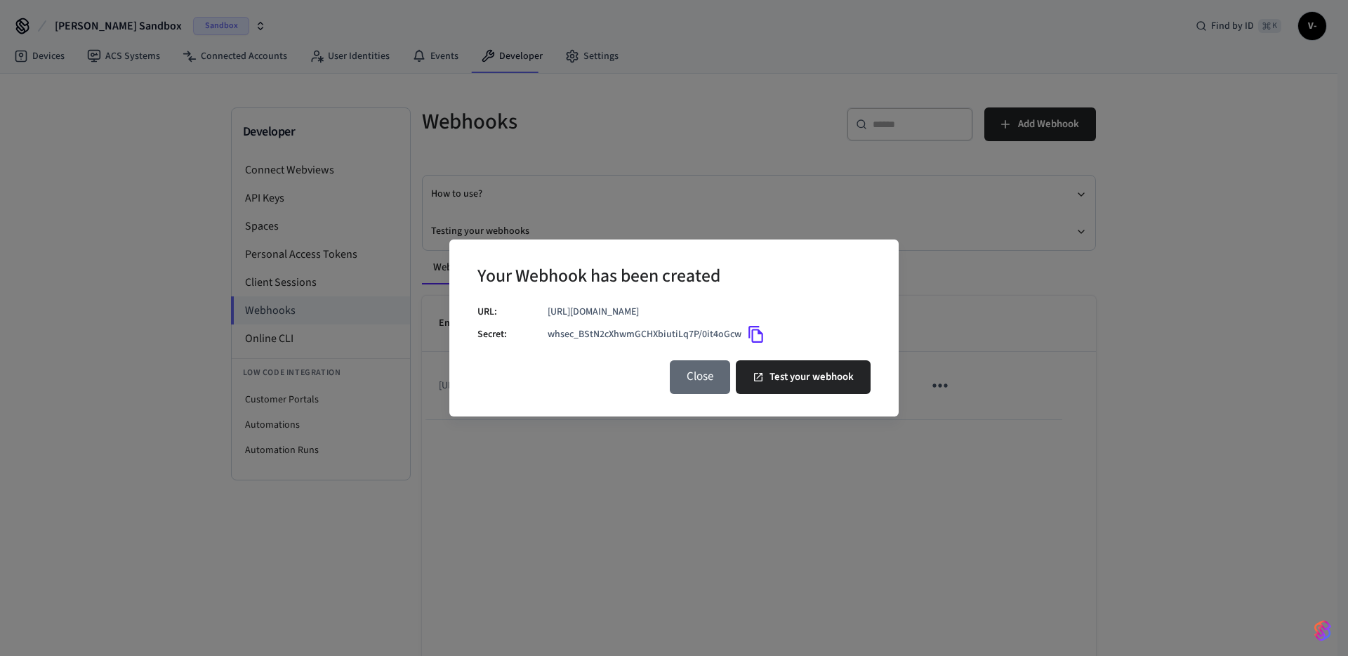
click at [720, 379] on button "Close" at bounding box center [700, 377] width 60 height 34
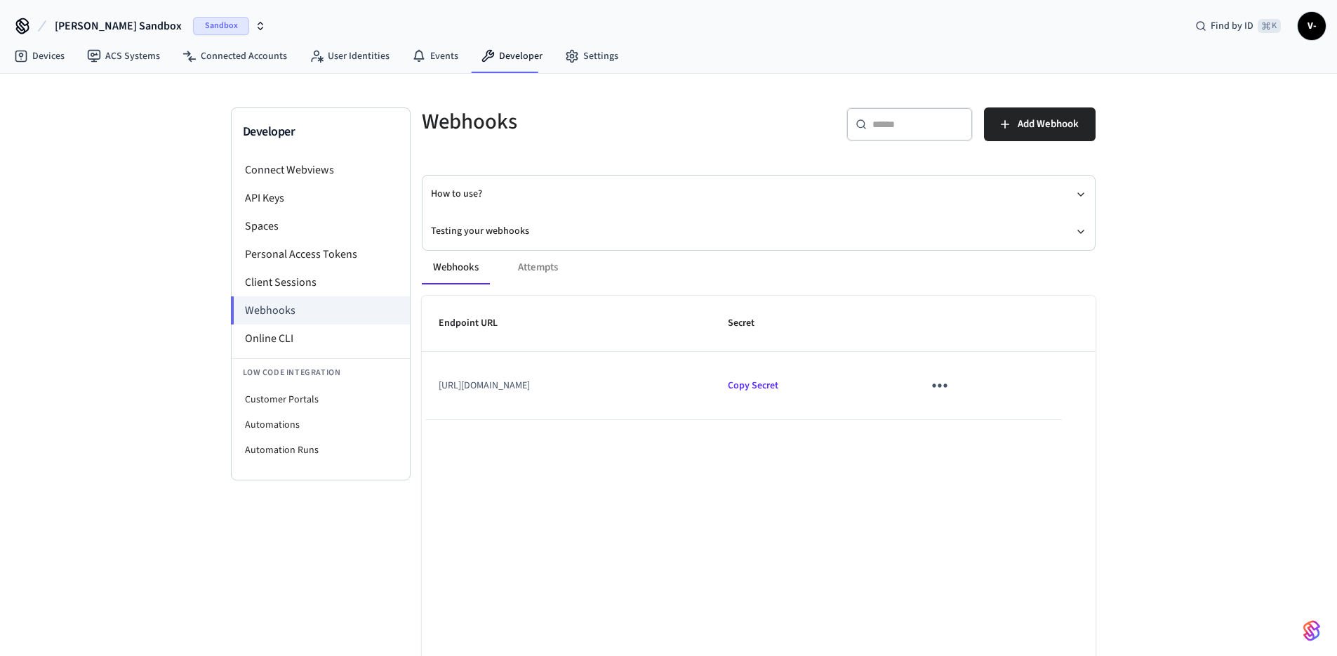
click at [757, 433] on div "Endpoint URL Secret https://test.com Copy Secret Rows per page: 10 ** 1–1 of 1" at bounding box center [759, 525] width 674 height 459
click at [493, 392] on td "https://test.com" at bounding box center [567, 385] width 290 height 67
click at [934, 385] on icon "sticky table" at bounding box center [940, 385] width 22 height 22
click at [934, 385] on div at bounding box center [674, 328] width 1348 height 656
click at [440, 382] on td "https://test.com" at bounding box center [567, 385] width 290 height 67
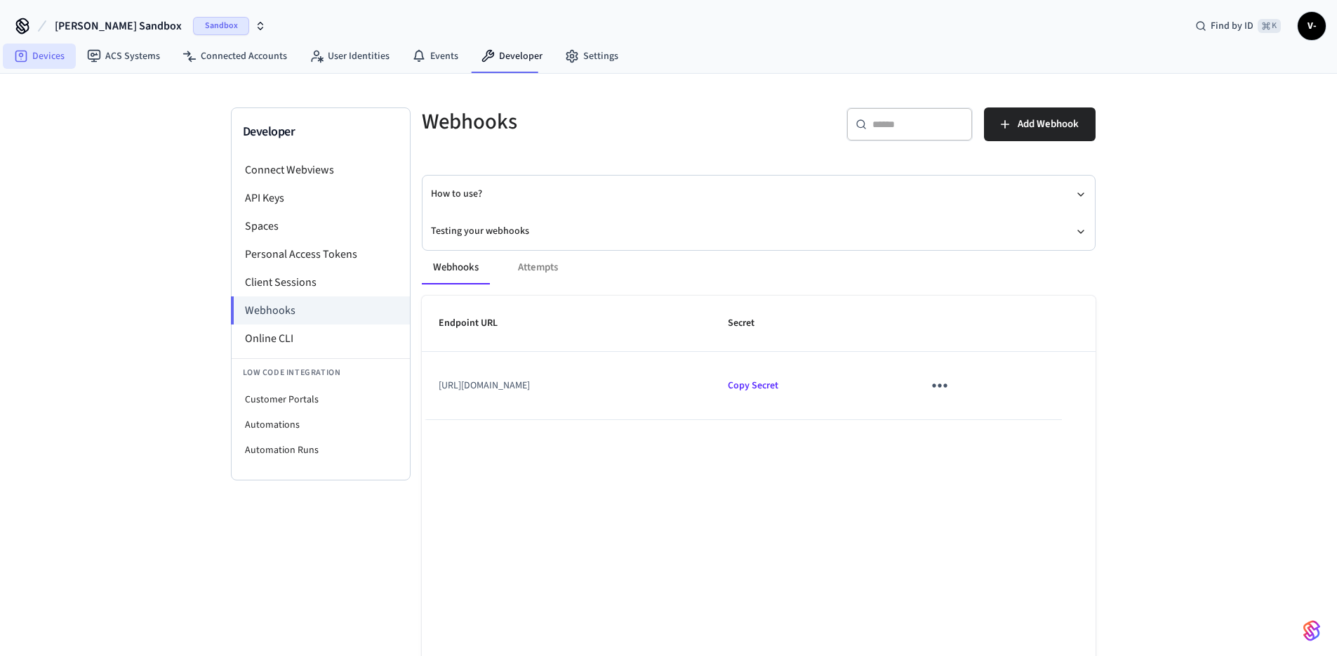
click at [41, 60] on link "Devices" at bounding box center [39, 56] width 73 height 25
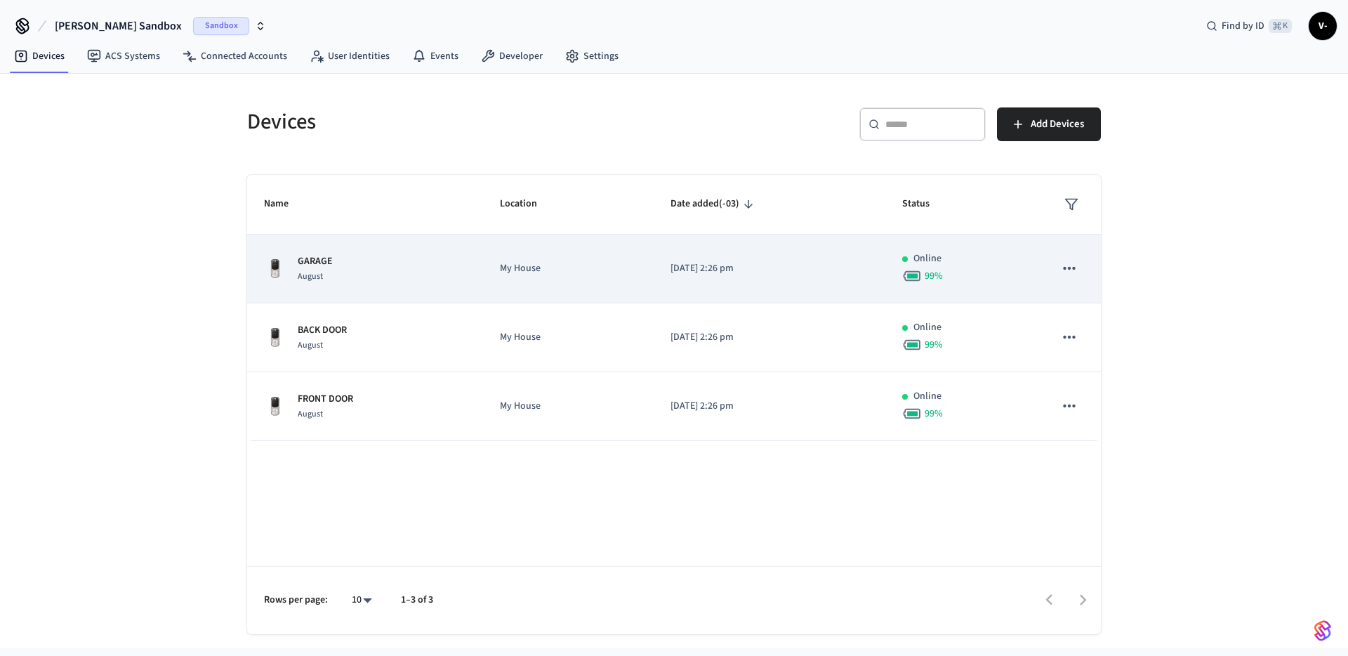
click at [1075, 277] on icon "sticky table" at bounding box center [1069, 268] width 18 height 18
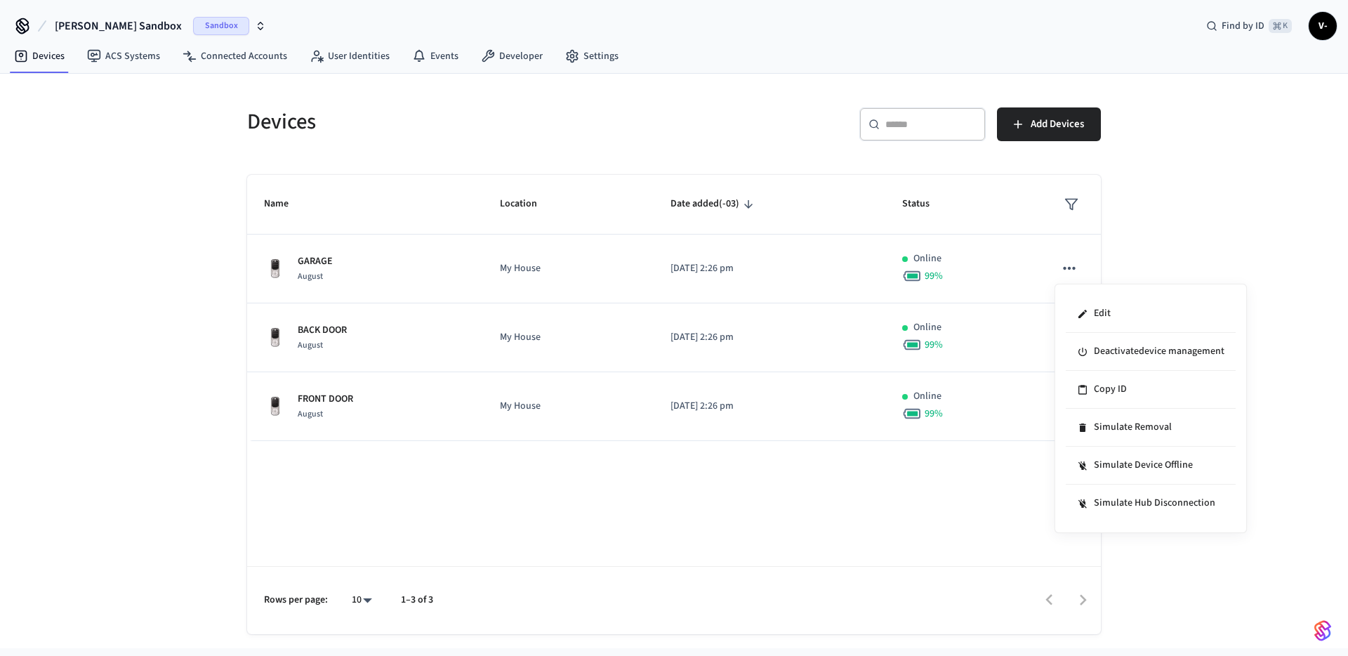
click at [1191, 238] on div at bounding box center [674, 328] width 1348 height 656
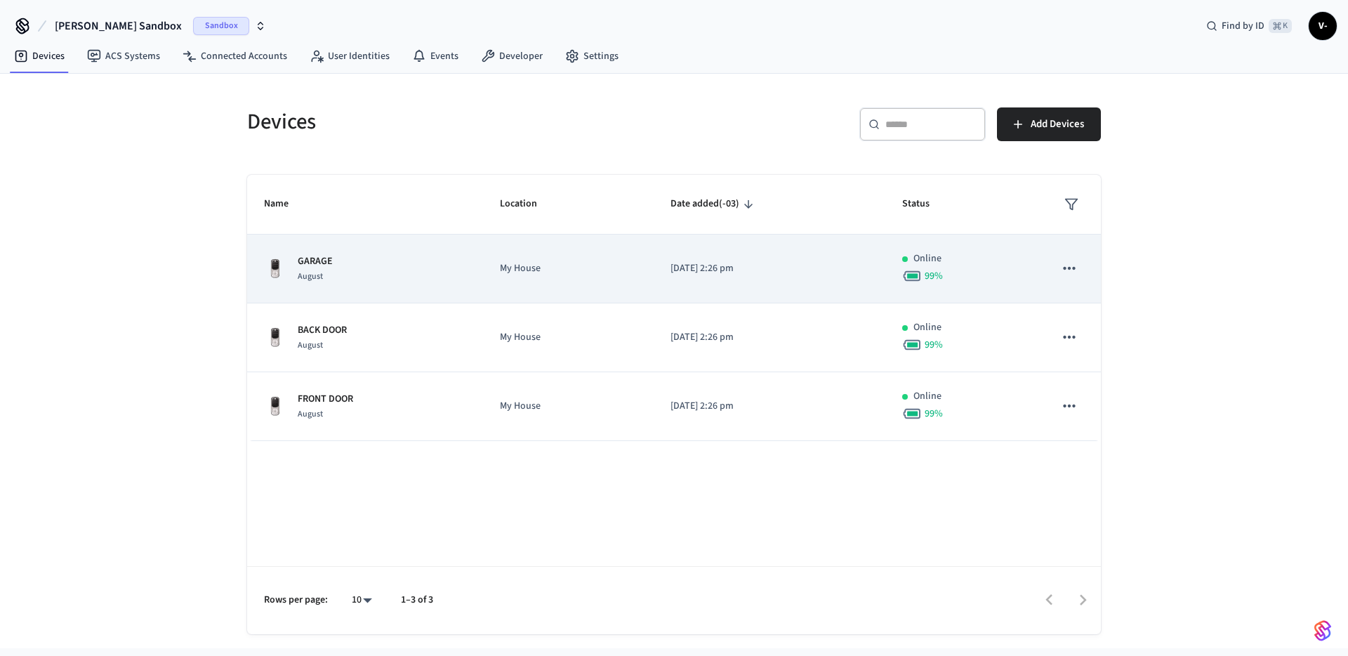
click at [1081, 265] on button "sticky table" at bounding box center [1068, 267] width 29 height 29
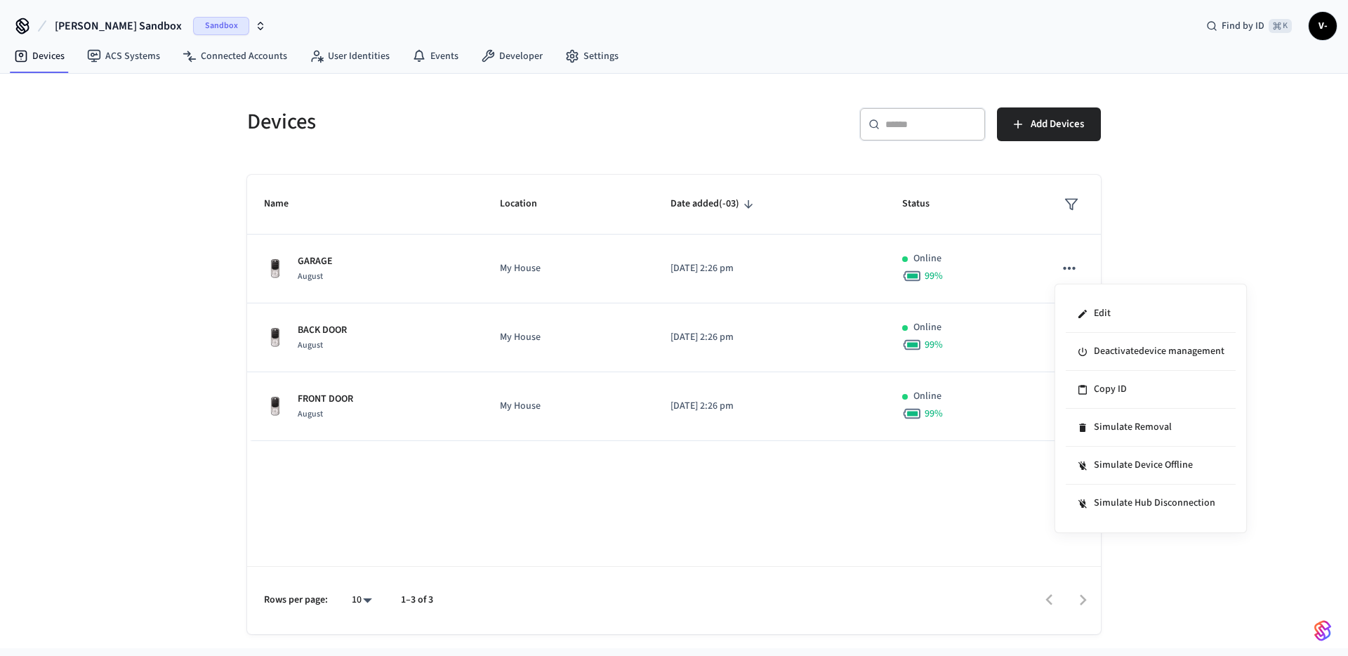
click at [1146, 253] on div at bounding box center [674, 328] width 1348 height 656
click at [333, 261] on div "GARAGE August" at bounding box center [365, 268] width 202 height 29
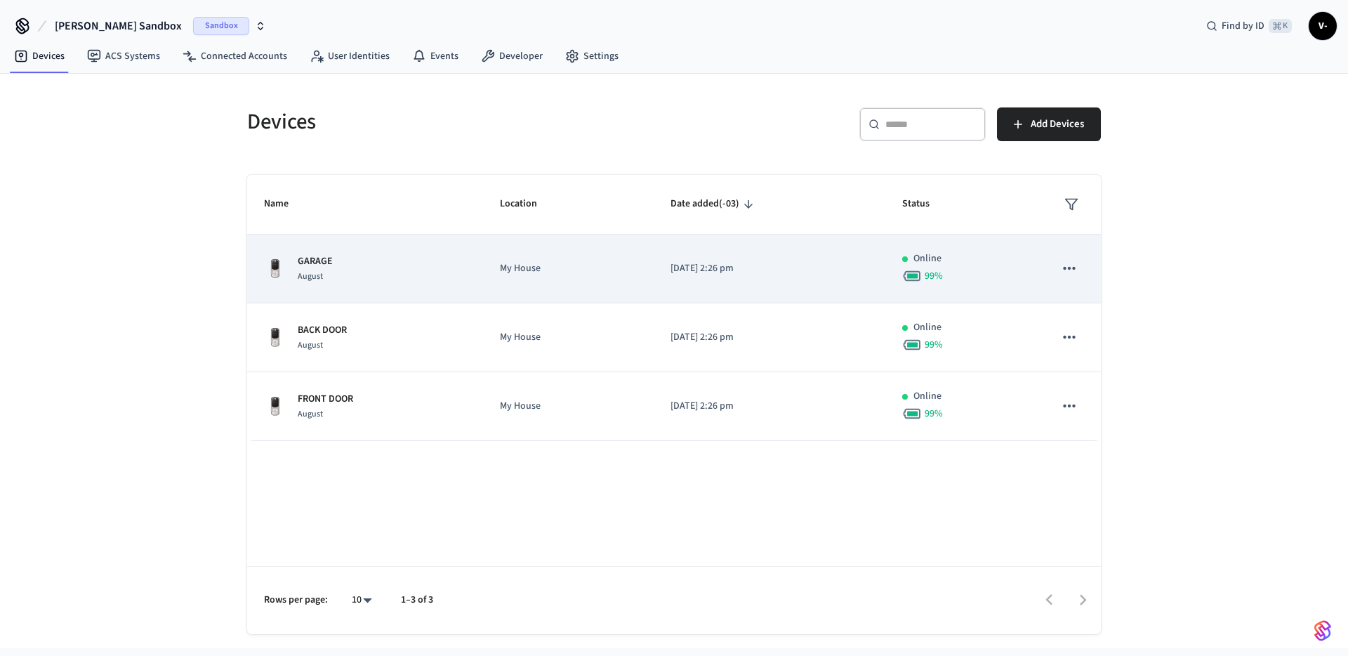
click at [483, 276] on td "My House" at bounding box center [568, 268] width 171 height 69
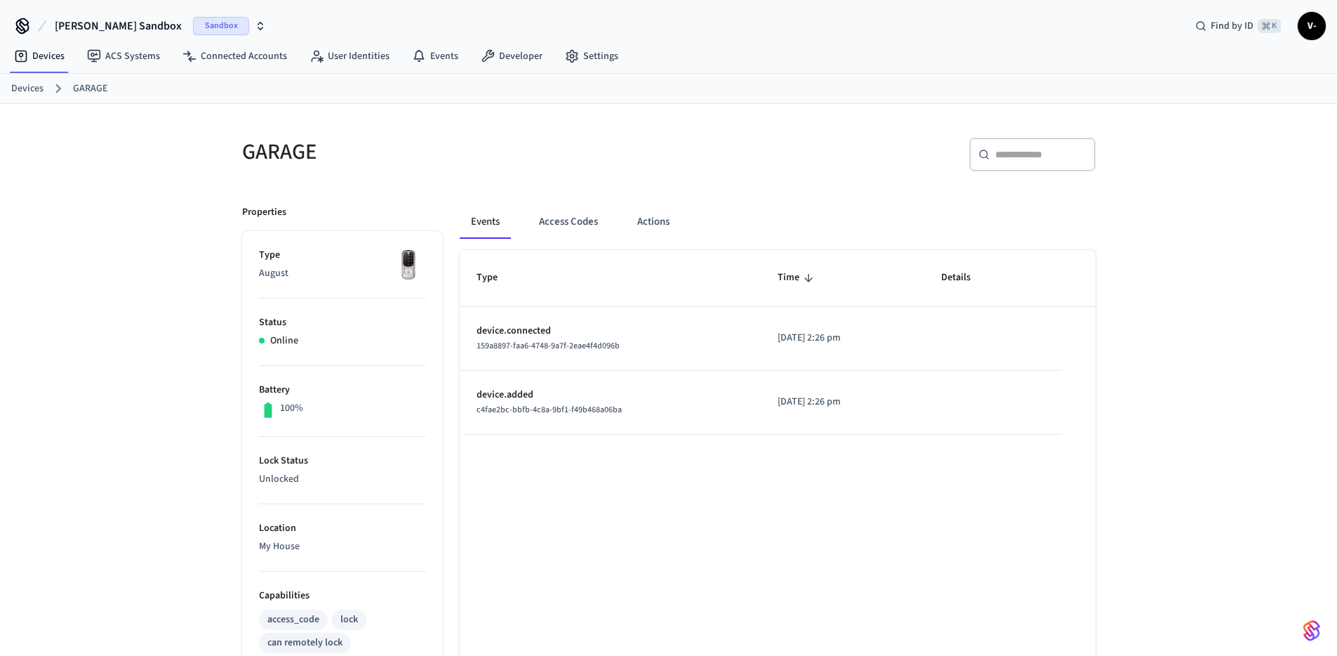
scroll to position [291, 0]
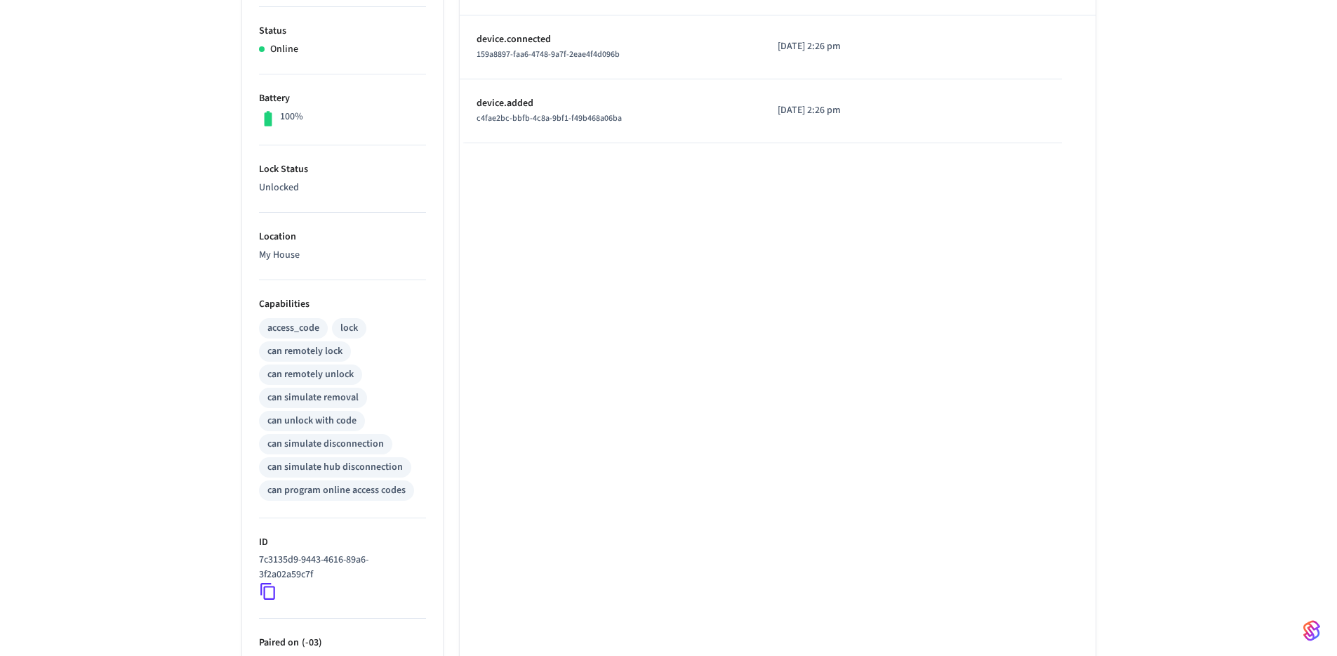
click at [266, 596] on icon at bounding box center [268, 591] width 18 height 18
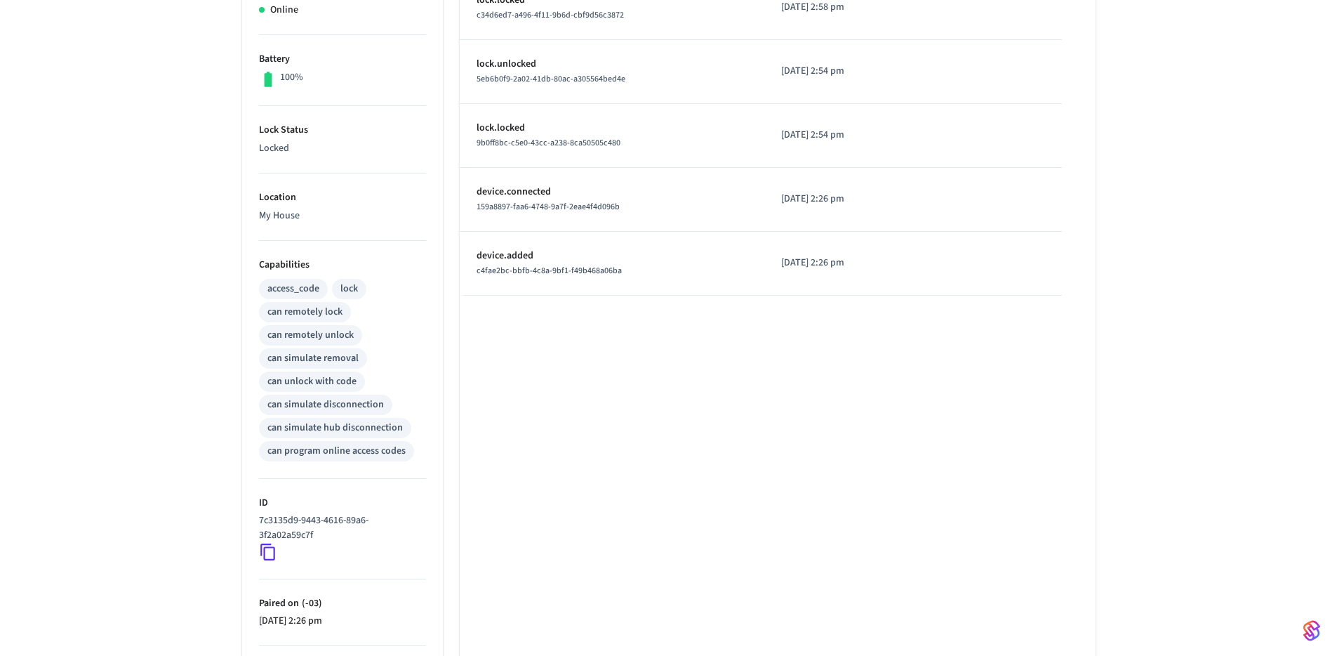
scroll to position [206, 0]
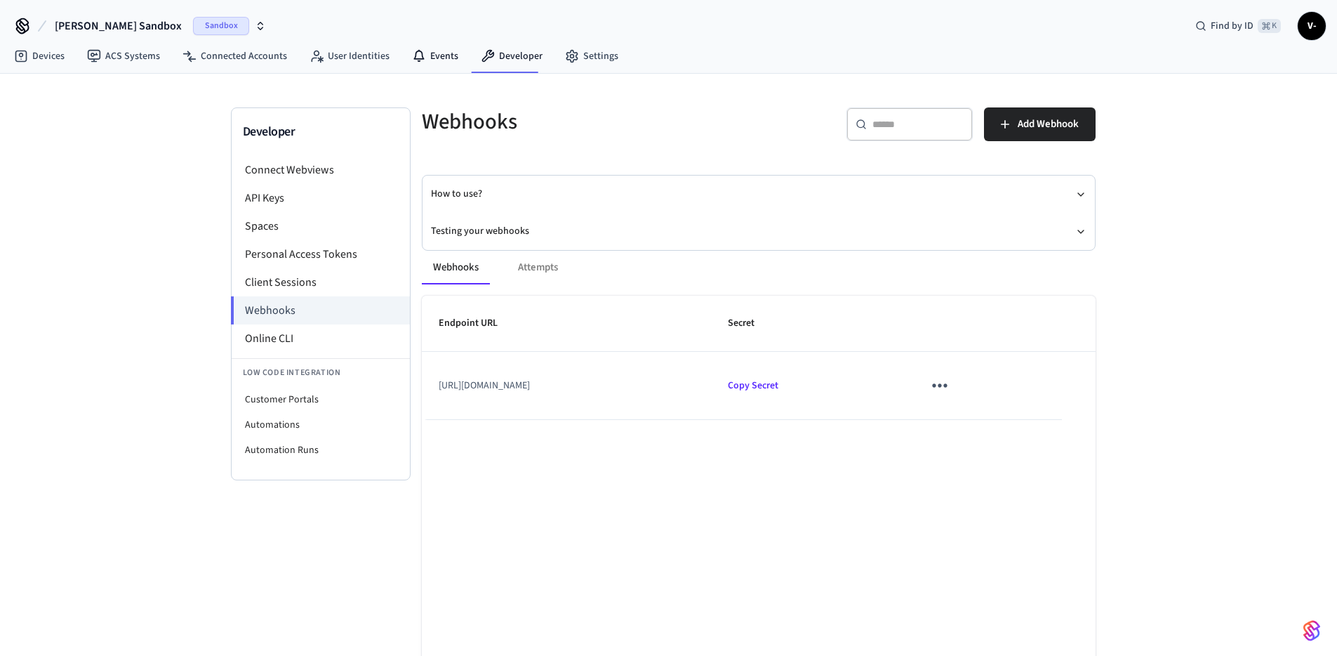
click at [410, 70] on nav "Devices ACS Systems Connected Accounts User Identities Events Developer Settings" at bounding box center [316, 57] width 627 height 32
click at [419, 59] on icon at bounding box center [419, 56] width 14 height 14
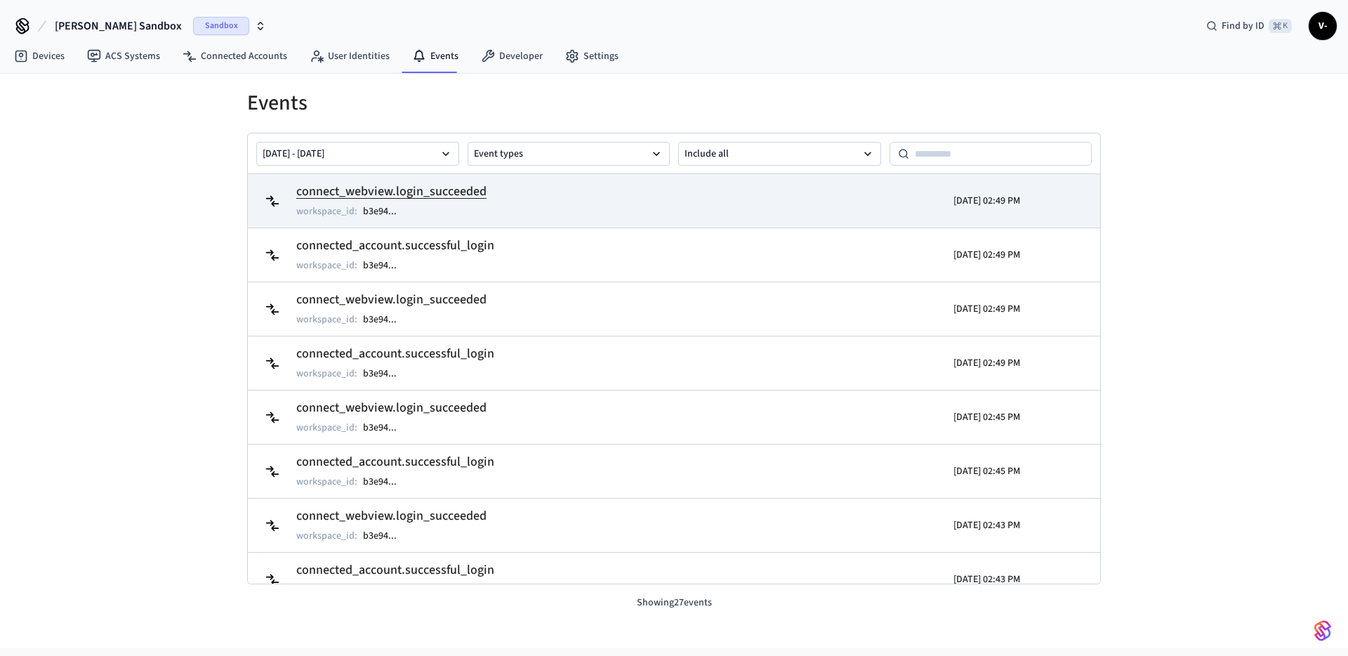
click at [519, 214] on td "connect_webview.login_succeeded workspace_id : b3e94 ..." at bounding box center [535, 200] width 553 height 39
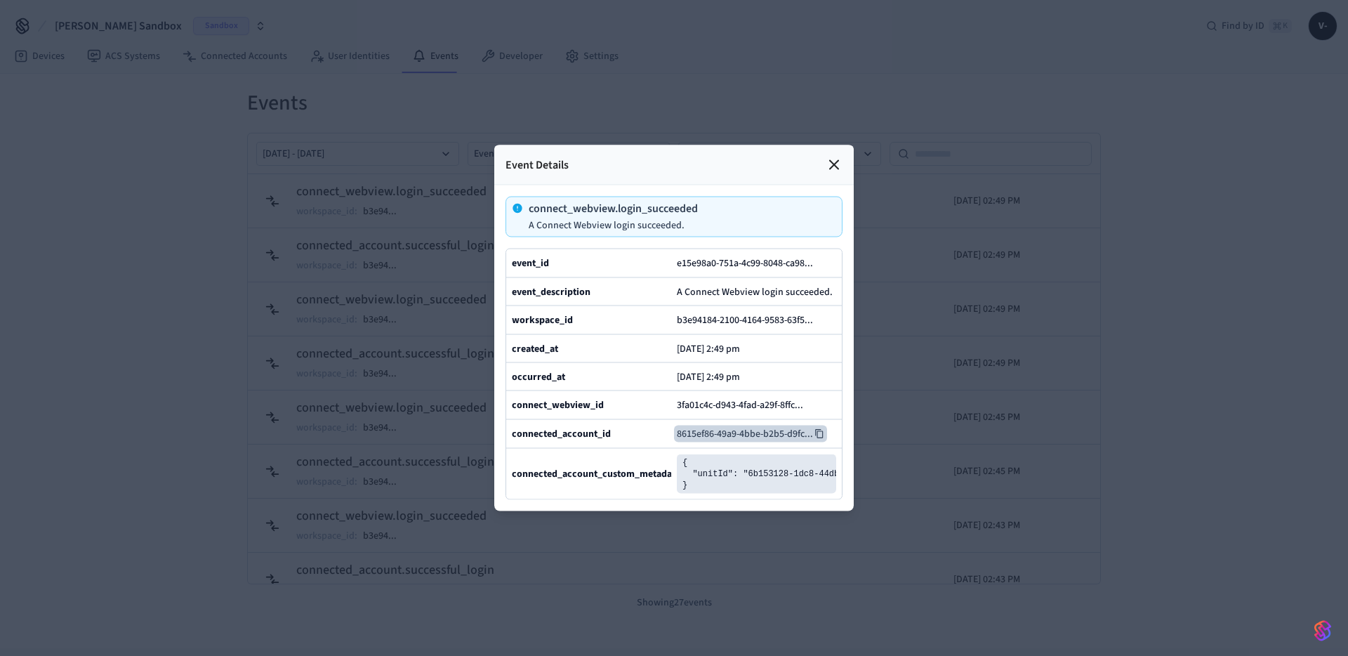
click at [759, 442] on button "8615ef86-49a9-4bbe-b2b5-d9fc ..." at bounding box center [750, 433] width 153 height 17
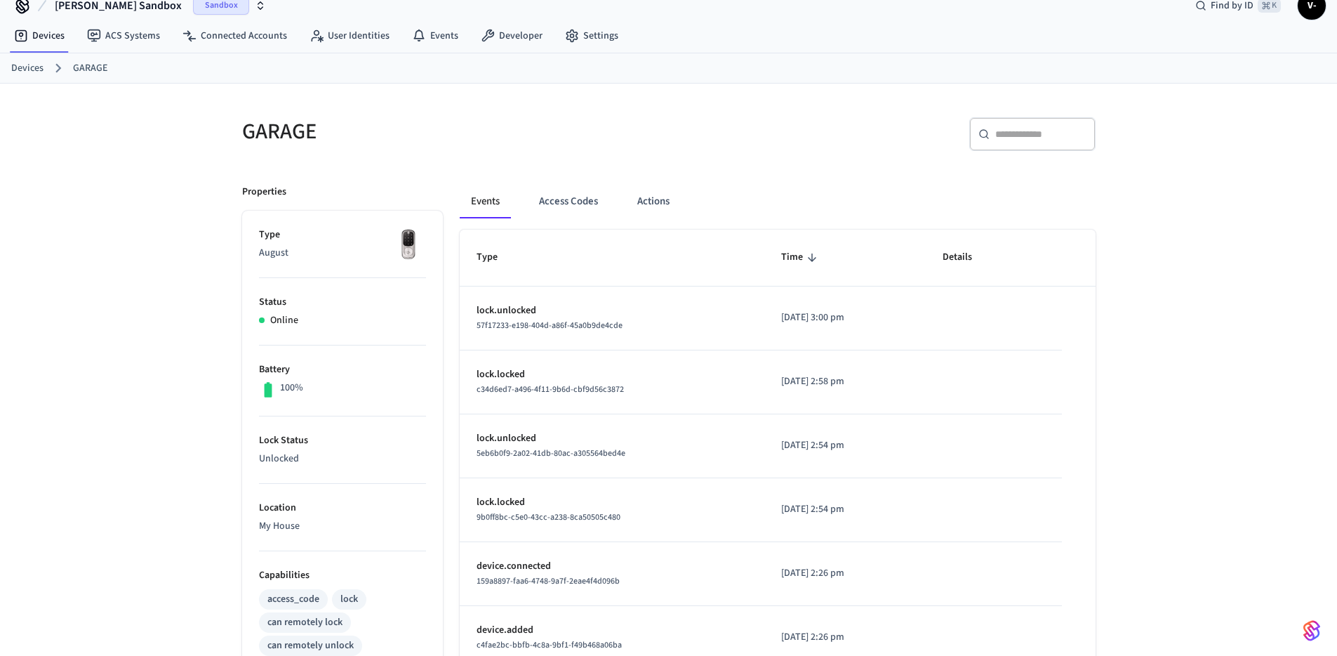
scroll to position [59, 0]
